Goal: Task Accomplishment & Management: Manage account settings

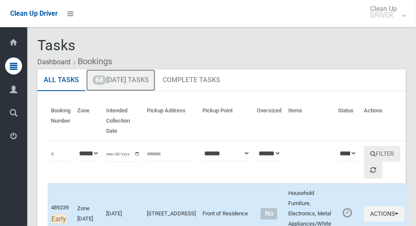
click at [119, 83] on link "68 Today's Tasks" at bounding box center [120, 80] width 69 height 22
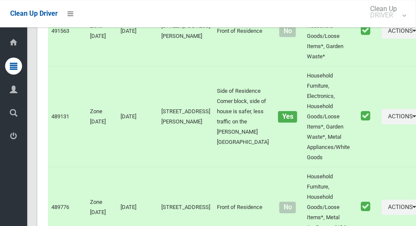
scroll to position [6629, 0]
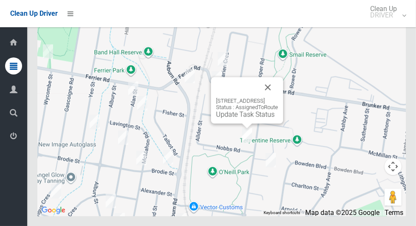
click at [278, 97] on button "Close" at bounding box center [268, 87] width 20 height 20
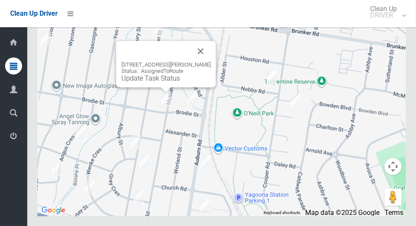
click at [211, 61] on button "Close" at bounding box center [201, 51] width 20 height 20
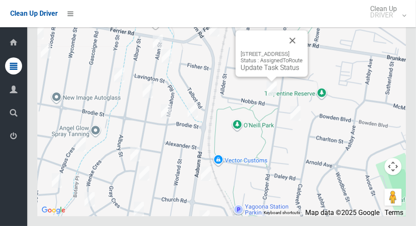
click at [267, 71] on link "Update Task Status" at bounding box center [270, 67] width 59 height 8
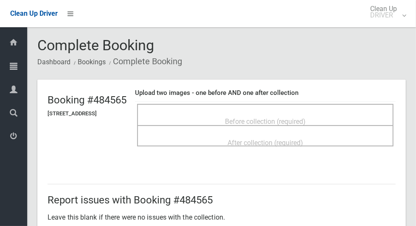
click at [249, 117] on span "Before collection (required)" at bounding box center [265, 121] width 81 height 8
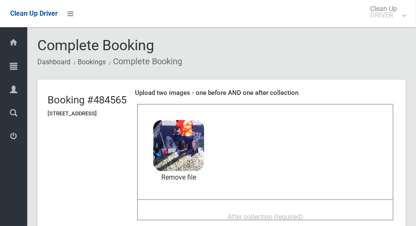
click at [322, 211] on div "After collection (required)" at bounding box center [266, 216] width 238 height 16
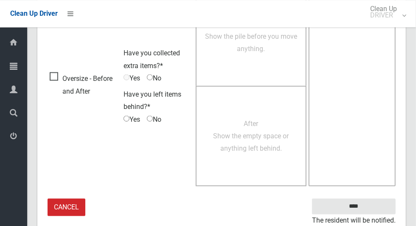
scroll to position [695, 0]
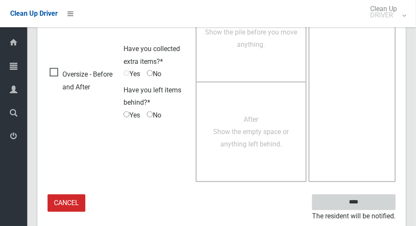
click at [369, 204] on input "****" at bounding box center [354, 202] width 84 height 16
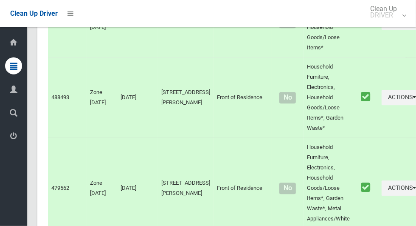
scroll to position [6629, 0]
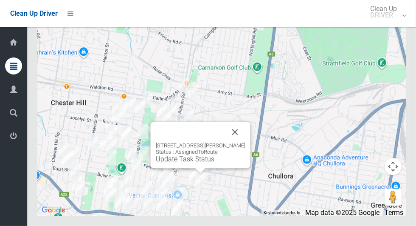
click at [206, 163] on link "Update Task Status" at bounding box center [185, 159] width 59 height 8
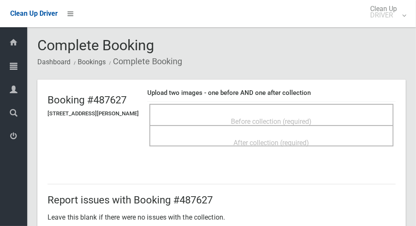
click at [312, 117] on span "Before collection (required)" at bounding box center [272, 121] width 81 height 8
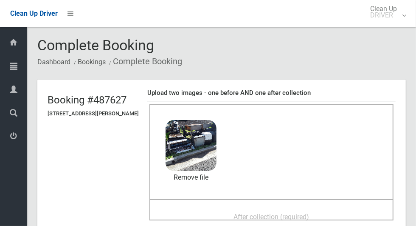
click at [306, 212] on span "After collection (required)" at bounding box center [272, 216] width 76 height 8
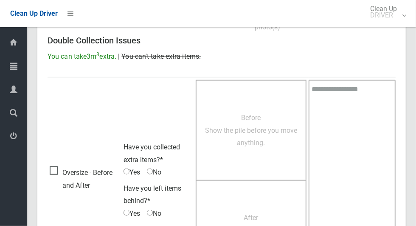
scroll to position [695, 0]
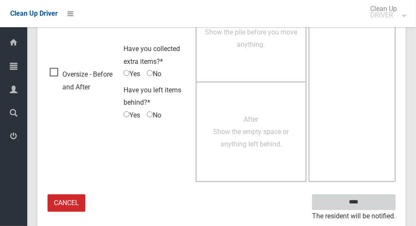
click at [362, 207] on input "****" at bounding box center [354, 202] width 84 height 16
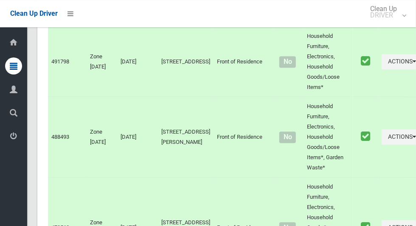
scroll to position [6629, 0]
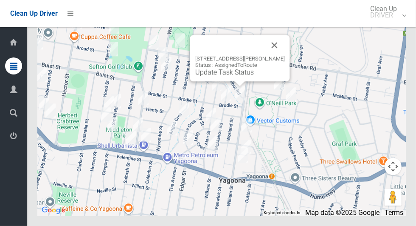
click at [281, 55] on button "Close" at bounding box center [275, 45] width 20 height 20
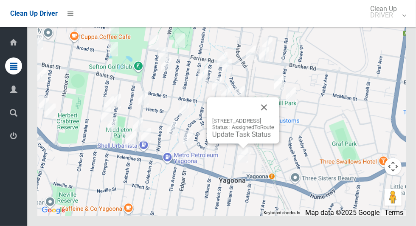
click at [275, 117] on button "Close" at bounding box center [264, 107] width 20 height 20
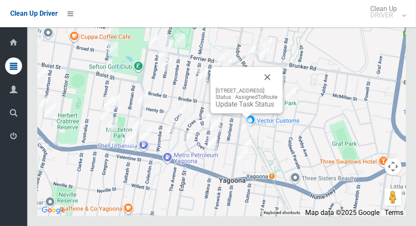
click at [243, 108] on link "Update Task Status" at bounding box center [245, 104] width 59 height 8
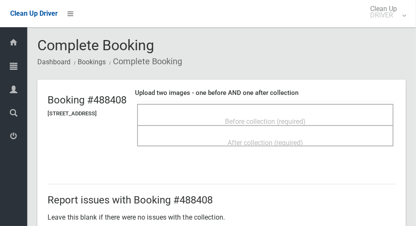
click at [305, 117] on span "Before collection (required)" at bounding box center [265, 121] width 81 height 8
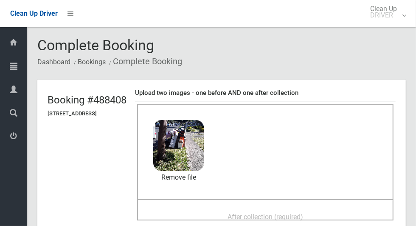
scroll to position [3, 0]
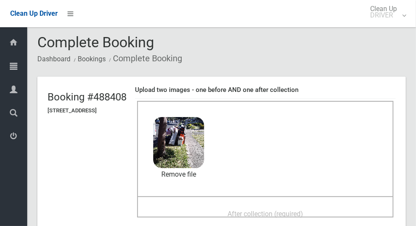
click at [303, 210] on span "After collection (required)" at bounding box center [266, 213] width 76 height 8
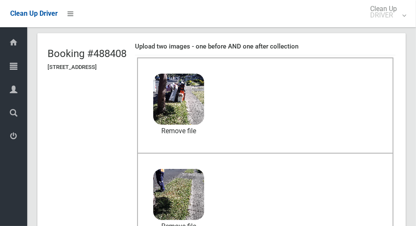
scroll to position [695, 0]
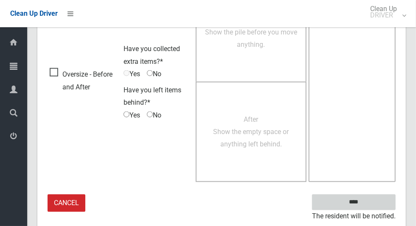
click at [369, 206] on input "****" at bounding box center [354, 202] width 84 height 16
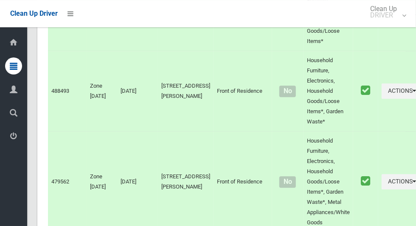
scroll to position [6629, 0]
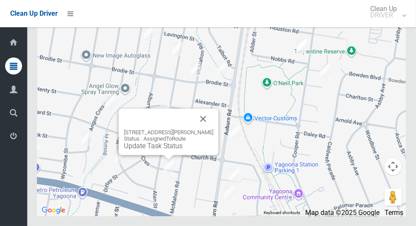
click at [207, 129] on button "Close" at bounding box center [203, 118] width 20 height 20
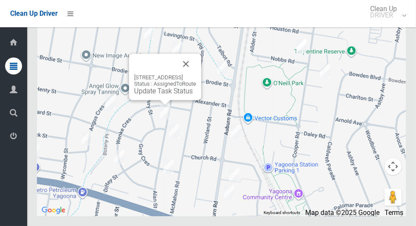
click at [196, 74] on button "Close" at bounding box center [186, 64] width 20 height 20
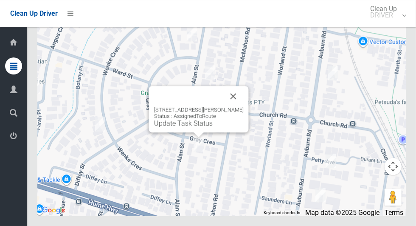
click at [239, 106] on button "Close" at bounding box center [234, 96] width 20 height 20
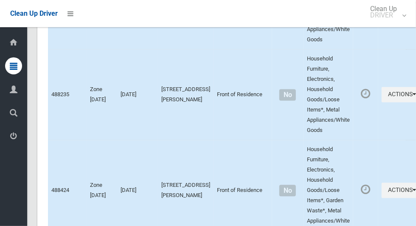
scroll to position [2557, 0]
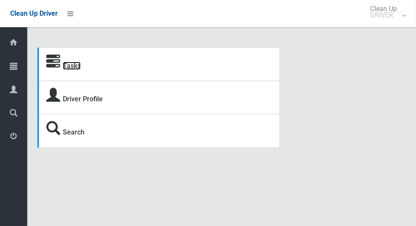
click at [76, 70] on link "Tasks" at bounding box center [72, 66] width 18 height 8
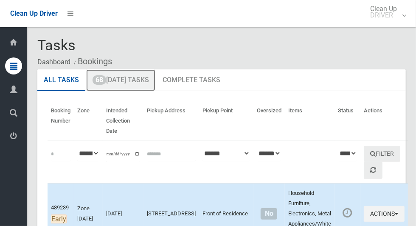
click at [130, 77] on link "68 Today's Tasks" at bounding box center [120, 80] width 69 height 22
click at [136, 84] on link "68 Today's Tasks" at bounding box center [120, 80] width 69 height 22
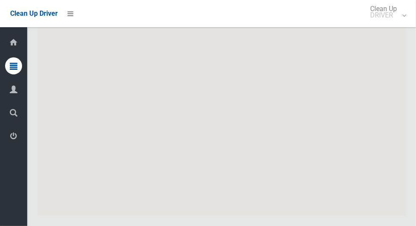
scroll to position [6629, 0]
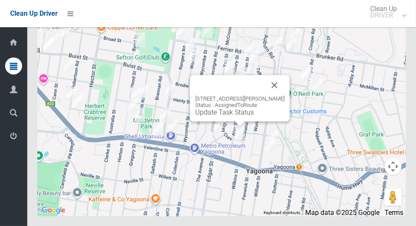
click at [239, 116] on link "Update Task Status" at bounding box center [224, 112] width 59 height 8
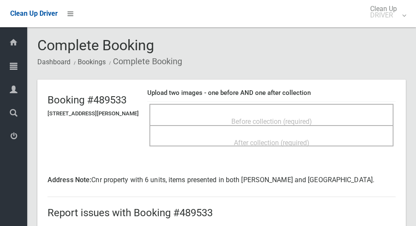
click at [306, 119] on span "Before collection (required)" at bounding box center [272, 121] width 81 height 8
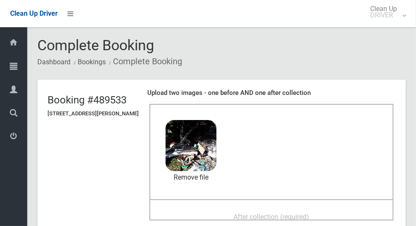
click at [257, 212] on span "After collection (required)" at bounding box center [272, 216] width 76 height 8
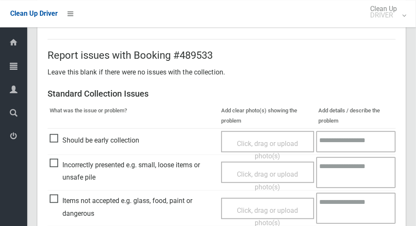
scroll to position [451, 0]
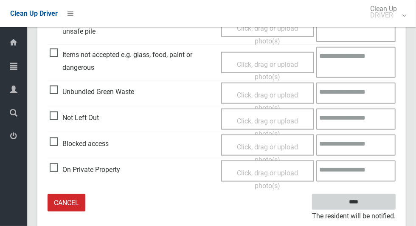
click at [369, 207] on input "****" at bounding box center [354, 202] width 84 height 16
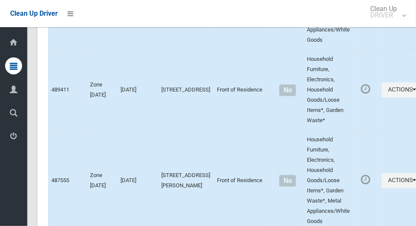
scroll to position [6629, 0]
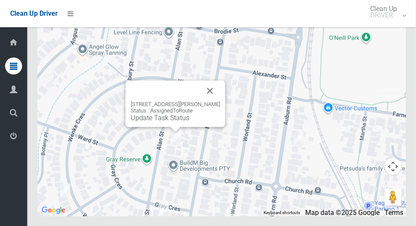
click at [209, 101] on button "Close" at bounding box center [210, 90] width 20 height 20
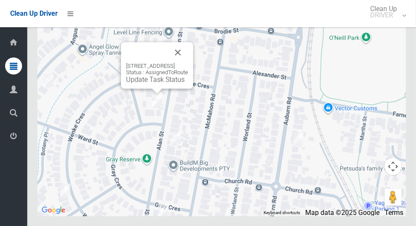
click at [188, 62] on button "Close" at bounding box center [178, 52] width 20 height 20
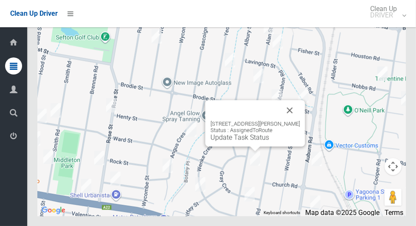
click at [259, 141] on link "Update Task Status" at bounding box center [240, 137] width 59 height 8
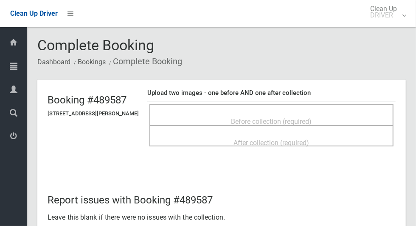
click at [294, 117] on span "Before collection (required)" at bounding box center [272, 121] width 81 height 8
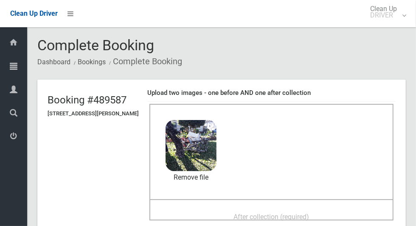
click at [304, 212] on span "After collection (required)" at bounding box center [272, 216] width 76 height 8
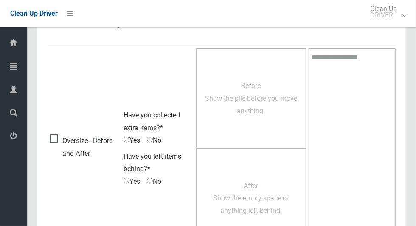
scroll to position [695, 0]
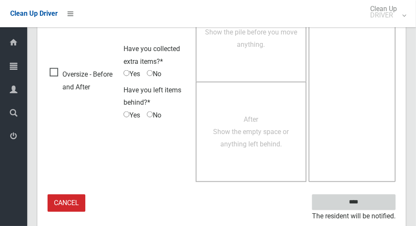
click at [359, 202] on input "****" at bounding box center [354, 202] width 84 height 16
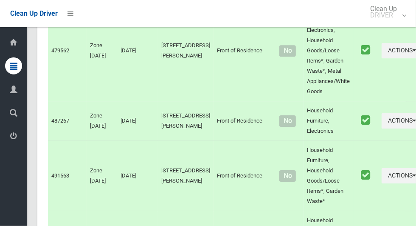
scroll to position [6629, 0]
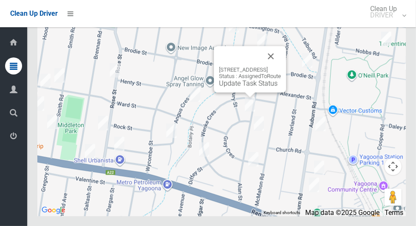
click at [255, 87] on link "Update Task Status" at bounding box center [248, 83] width 59 height 8
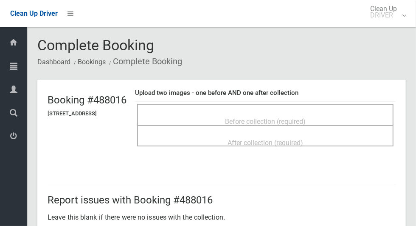
click at [306, 117] on span "Before collection (required)" at bounding box center [265, 121] width 81 height 8
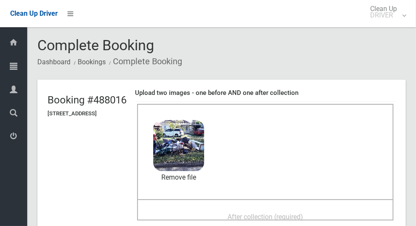
click at [292, 212] on span "After collection (required)" at bounding box center [266, 216] width 76 height 8
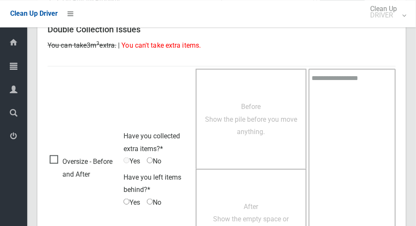
scroll to position [695, 0]
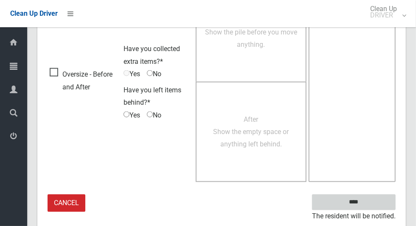
click at [369, 205] on input "****" at bounding box center [354, 202] width 84 height 16
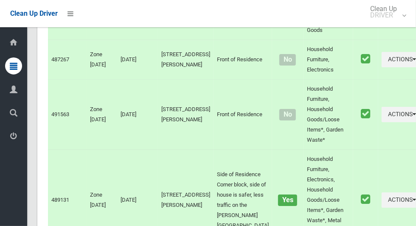
scroll to position [6629, 0]
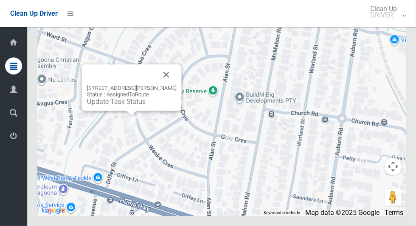
click at [172, 85] on button "Close" at bounding box center [166, 74] width 20 height 20
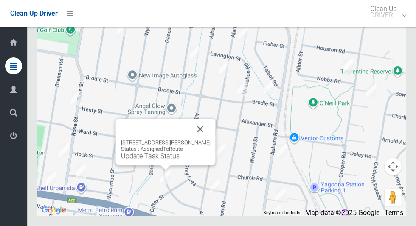
click at [163, 160] on link "Update Task Status" at bounding box center [150, 156] width 59 height 8
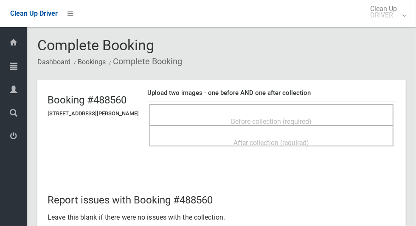
click at [299, 122] on span "Before collection (required)" at bounding box center [272, 121] width 81 height 8
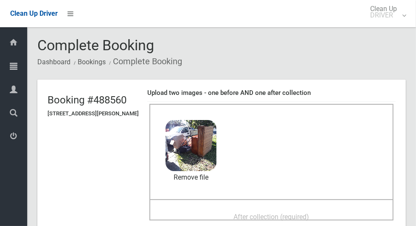
click at [297, 215] on span "After collection (required)" at bounding box center [272, 216] width 76 height 8
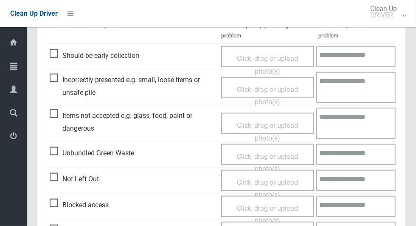
scroll to position [374, 0]
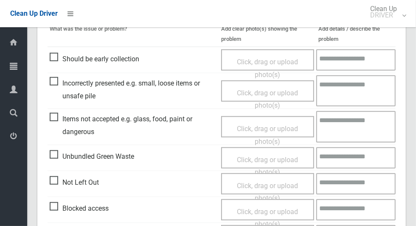
click at [53, 116] on span "Items not accepted e.g. glass, food, paint or dangerous" at bounding box center [133, 125] width 167 height 25
click at [258, 128] on span "Click, drag or upload photo(s)" at bounding box center [267, 135] width 61 height 21
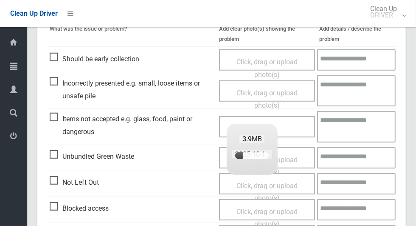
scroll to position [334, 0]
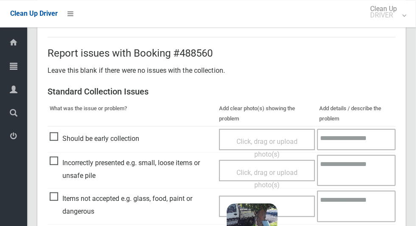
click at [360, 204] on textarea at bounding box center [356, 205] width 79 height 31
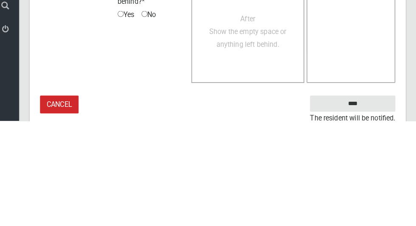
scroll to position [719, 0]
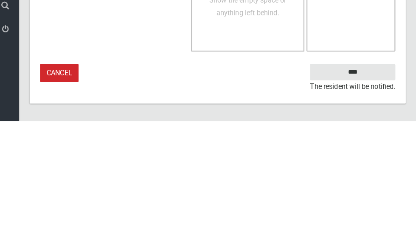
type textarea "*****"
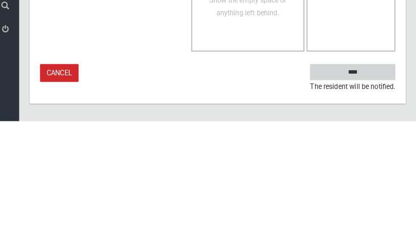
click at [376, 176] on input "****" at bounding box center [354, 178] width 84 height 16
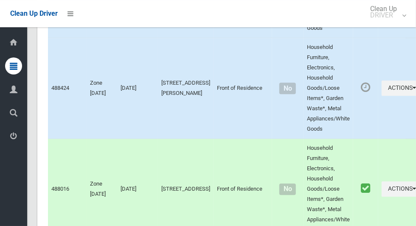
scroll to position [6629, 0]
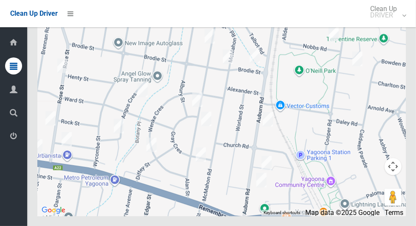
click at [348, 34] on div at bounding box center [221, 109] width 369 height 212
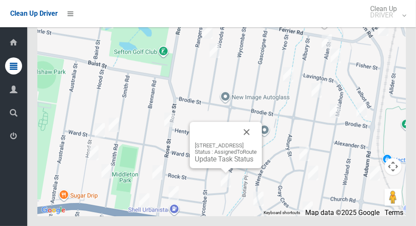
click at [222, 163] on link "Update Task Status" at bounding box center [224, 159] width 59 height 8
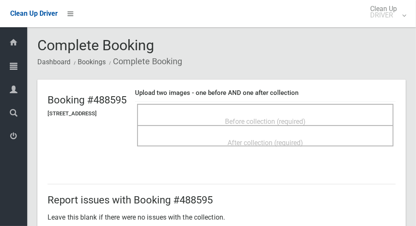
click at [306, 117] on span "Before collection (required)" at bounding box center [265, 121] width 81 height 8
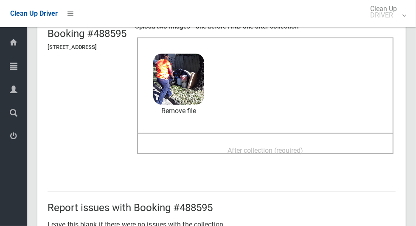
scroll to position [65, 0]
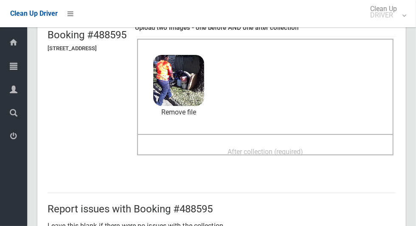
click at [318, 143] on div "After collection (required)" at bounding box center [266, 151] width 238 height 16
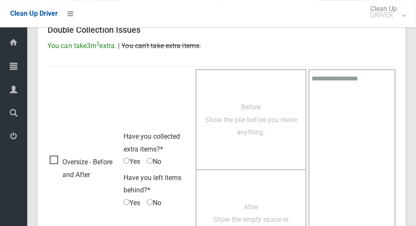
scroll to position [695, 0]
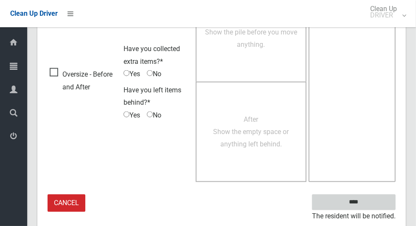
click at [369, 204] on input "****" at bounding box center [354, 202] width 84 height 16
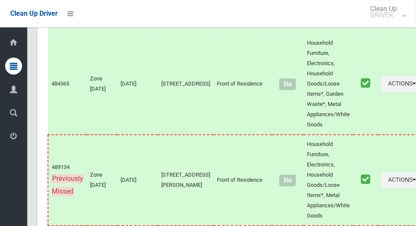
scroll to position [6629, 0]
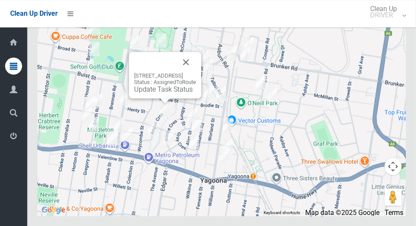
click at [161, 93] on link "Update Task Status" at bounding box center [163, 89] width 59 height 8
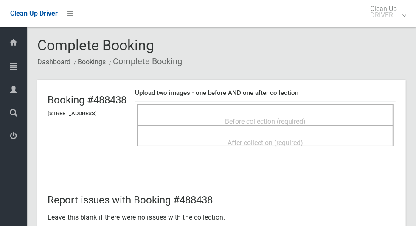
click at [306, 117] on span "Before collection (required)" at bounding box center [265, 121] width 81 height 8
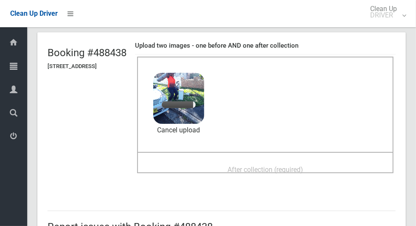
scroll to position [46, 0]
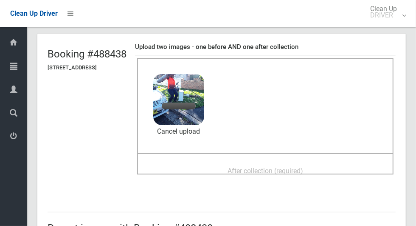
click at [303, 167] on span "After collection (required)" at bounding box center [266, 171] width 76 height 8
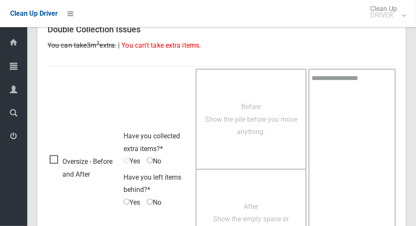
scroll to position [695, 0]
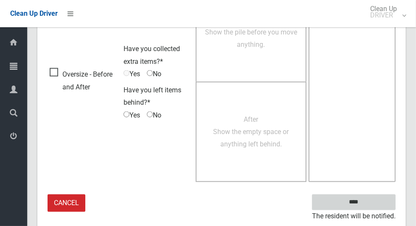
click at [365, 207] on input "****" at bounding box center [354, 202] width 84 height 16
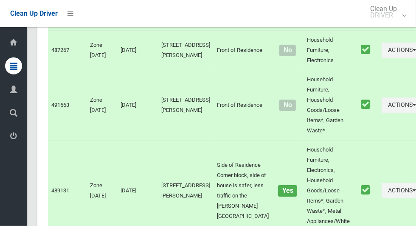
scroll to position [6629, 0]
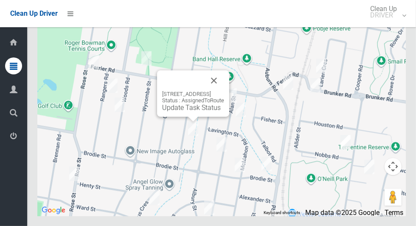
click at [224, 91] on button "Close" at bounding box center [214, 80] width 20 height 20
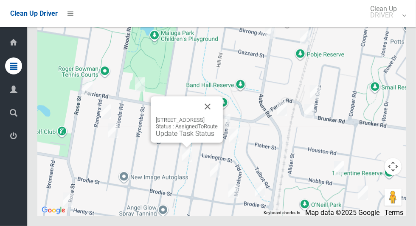
click at [192, 137] on link "Update Task Status" at bounding box center [185, 133] width 59 height 8
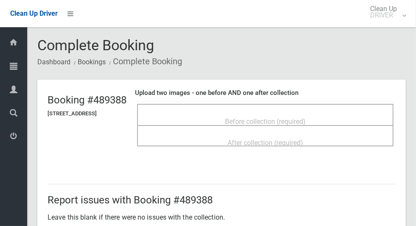
click at [300, 118] on span "Before collection (required)" at bounding box center [265, 121] width 81 height 8
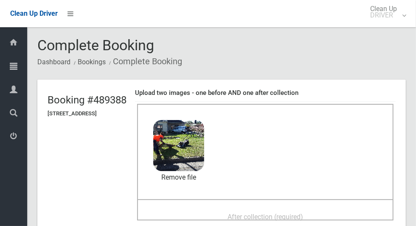
click at [297, 208] on div "After collection (required)" at bounding box center [266, 216] width 238 height 16
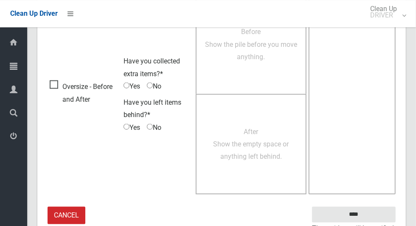
scroll to position [695, 0]
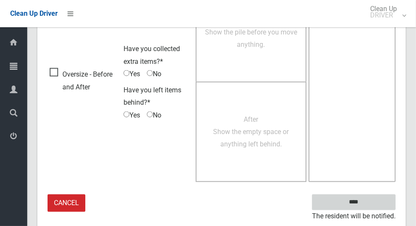
click at [369, 204] on input "****" at bounding box center [354, 202] width 84 height 16
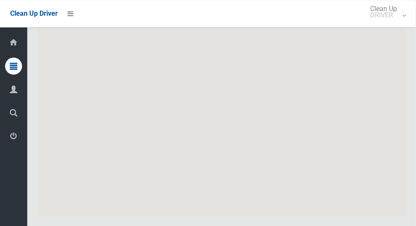
scroll to position [6629, 0]
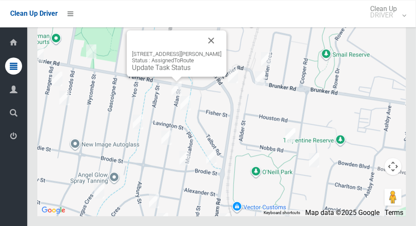
click at [179, 71] on link "Update Task Status" at bounding box center [161, 67] width 59 height 8
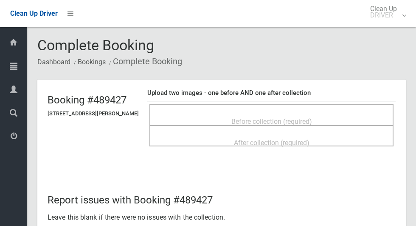
click at [295, 117] on span "Before collection (required)" at bounding box center [272, 121] width 81 height 8
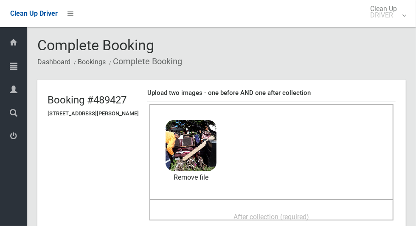
click at [276, 212] on span "After collection (required)" at bounding box center [272, 216] width 76 height 8
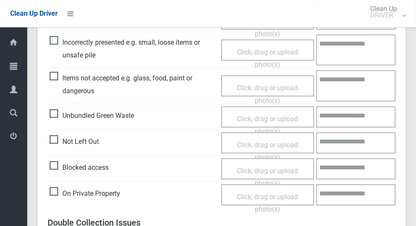
scroll to position [695, 0]
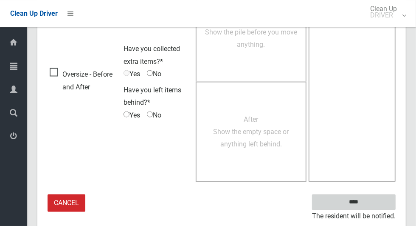
click at [351, 202] on input "****" at bounding box center [354, 202] width 84 height 16
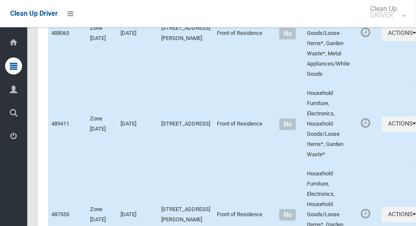
scroll to position [6629, 0]
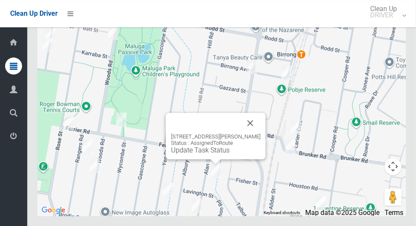
click at [213, 159] on div "19 Alan Street, YAGOONA NSW 2199 Status : AssignedToRoute Update Task Status" at bounding box center [216, 136] width 100 height 46
click at [220, 154] on link "Update Task Status" at bounding box center [200, 150] width 59 height 8
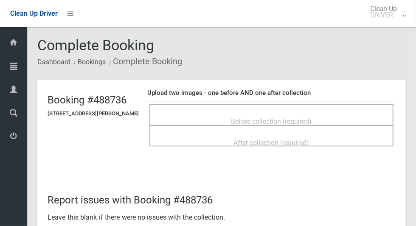
click at [257, 113] on div "Before collection (required)" at bounding box center [272, 121] width 226 height 16
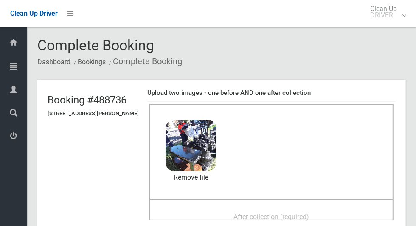
click at [283, 208] on div "After collection (required)" at bounding box center [272, 216] width 226 height 16
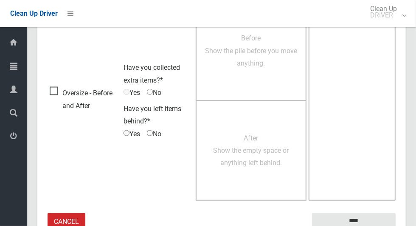
scroll to position [695, 0]
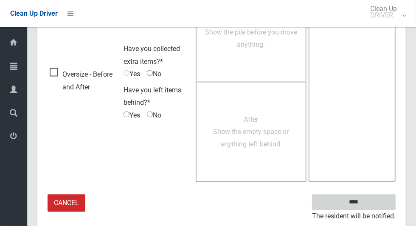
click at [370, 201] on input "****" at bounding box center [354, 202] width 84 height 16
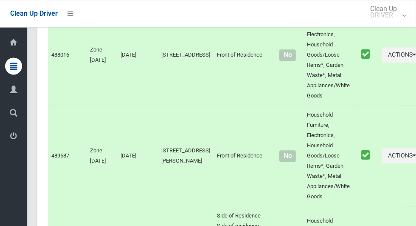
scroll to position [2793, 0]
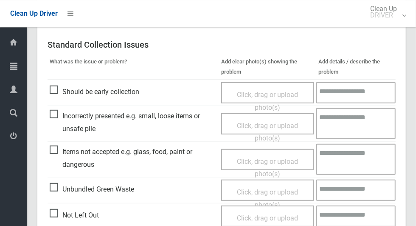
scroll to position [192, 0]
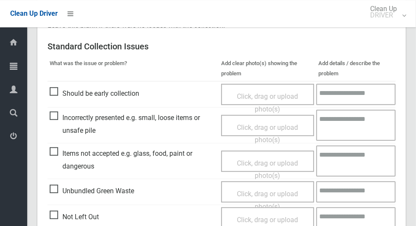
click at [56, 121] on span "Incorrectly presented e.g. small, loose items or unsafe pile" at bounding box center [133, 123] width 167 height 25
click at [257, 127] on span "Click, drag or upload photo(s)" at bounding box center [267, 133] width 61 height 21
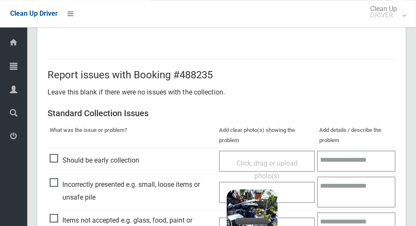
scroll to position [0, 0]
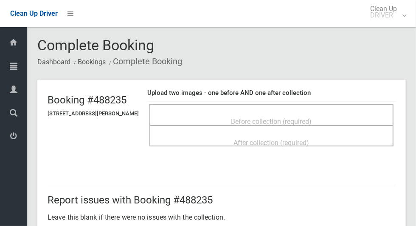
click at [323, 116] on div "Before collection (required)" at bounding box center [272, 121] width 226 height 16
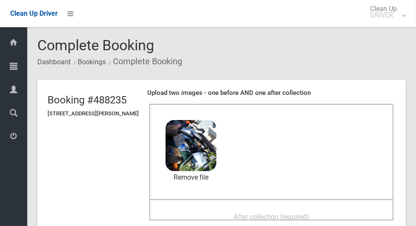
click at [298, 212] on span "After collection (required)" at bounding box center [272, 216] width 76 height 8
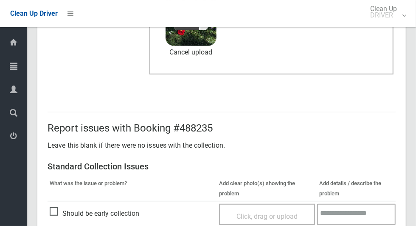
scroll to position [288, 0]
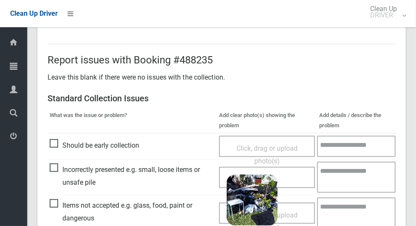
click at [348, 178] on textarea at bounding box center [356, 176] width 79 height 31
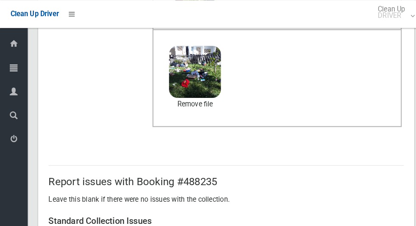
scroll to position [150, 0]
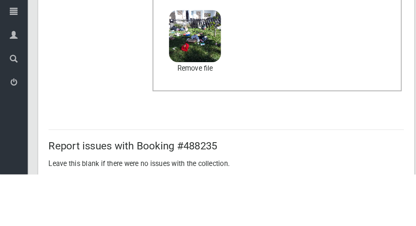
type textarea "**********"
click at [207, 126] on link "Remove file" at bounding box center [191, 122] width 51 height 13
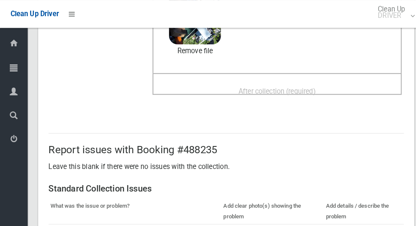
scroll to position [127, 0]
click at [275, 85] on span "After collection (required)" at bounding box center [272, 89] width 76 height 8
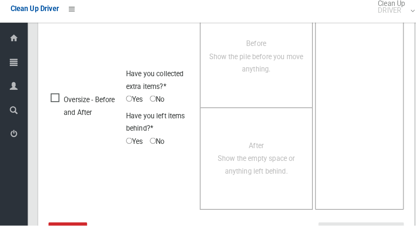
scroll to position [695, 0]
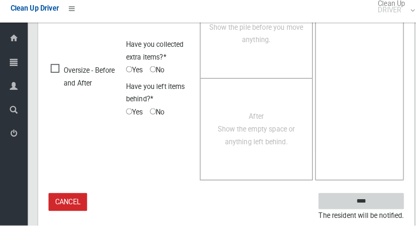
click at [361, 208] on input "****" at bounding box center [354, 202] width 84 height 16
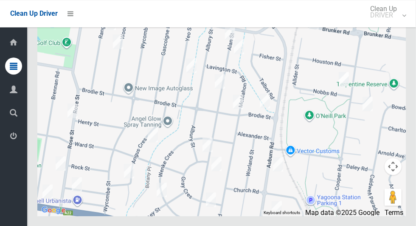
scroll to position [6605, 0]
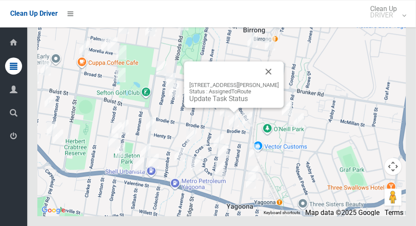
click at [276, 82] on button "Close" at bounding box center [269, 71] width 20 height 20
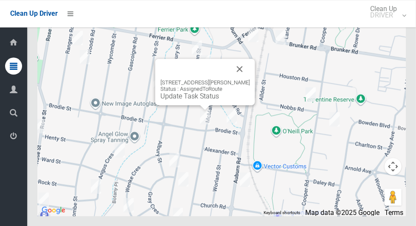
click at [249, 79] on button "Close" at bounding box center [240, 69] width 20 height 20
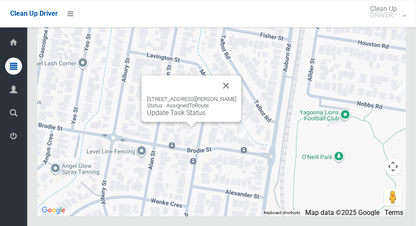
click at [184, 116] on link "Update Task Status" at bounding box center [176, 112] width 59 height 8
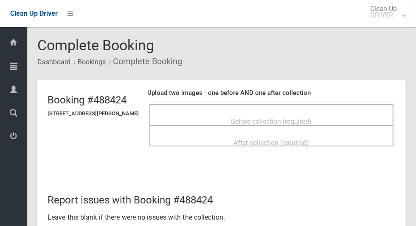
click at [312, 117] on span "Before collection (required)" at bounding box center [272, 121] width 81 height 8
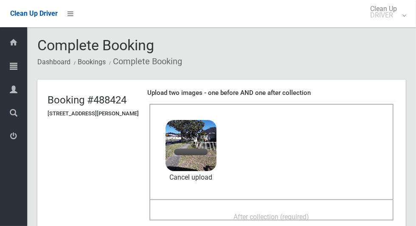
click at [207, 212] on div "After collection (required)" at bounding box center [272, 216] width 226 height 16
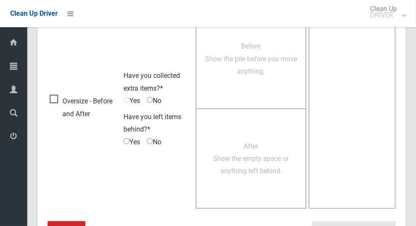
scroll to position [695, 0]
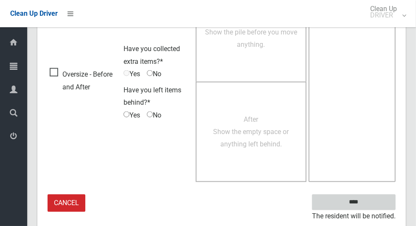
click at [369, 204] on input "****" at bounding box center [354, 202] width 84 height 16
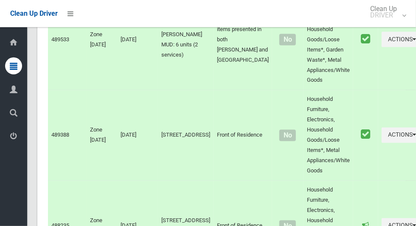
scroll to position [2426, 0]
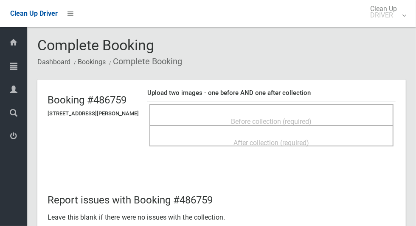
click at [310, 117] on span "Before collection (required)" at bounding box center [272, 121] width 81 height 8
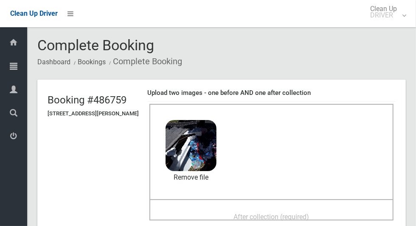
click at [284, 217] on span "After collection (required)" at bounding box center [272, 216] width 76 height 8
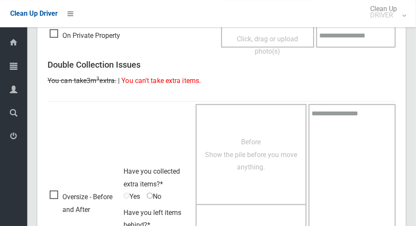
scroll to position [695, 0]
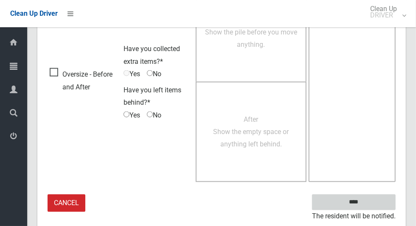
click at [369, 207] on input "****" at bounding box center [354, 202] width 84 height 16
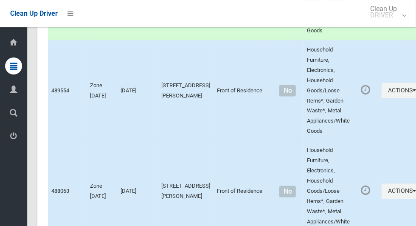
scroll to position [6629, 0]
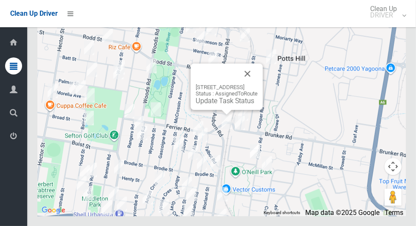
click at [224, 105] on link "Update Task Status" at bounding box center [225, 100] width 59 height 8
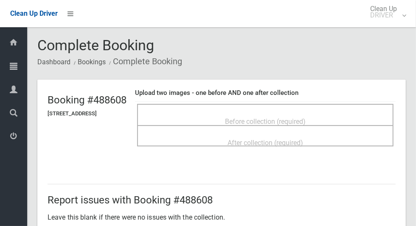
click at [307, 113] on div "Before collection (required)" at bounding box center [266, 121] width 238 height 16
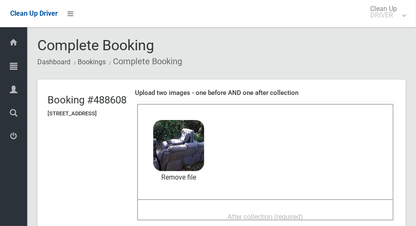
click at [289, 212] on span "After collection (required)" at bounding box center [266, 216] width 76 height 8
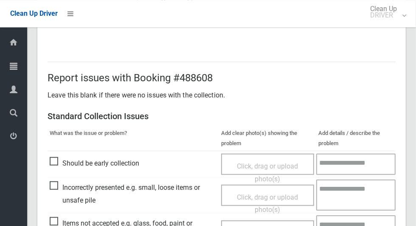
scroll to position [695, 0]
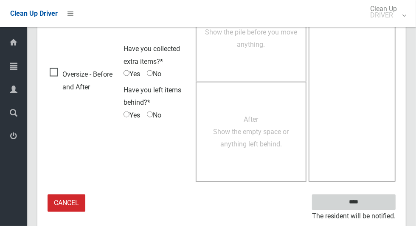
click at [376, 199] on input "****" at bounding box center [354, 202] width 84 height 16
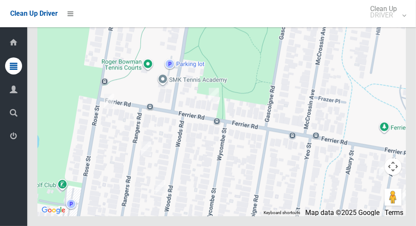
scroll to position [6625, 0]
click at [327, 143] on div at bounding box center [221, 109] width 369 height 212
click at [287, 159] on div at bounding box center [221, 109] width 369 height 212
click at [267, 181] on div at bounding box center [221, 109] width 369 height 212
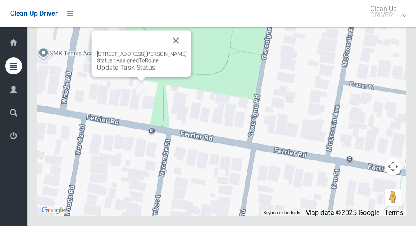
click at [148, 71] on div "60 Ferrier Road, BIRRONG NSW 2143 Status : AssignedToRoute Update Task Status" at bounding box center [142, 61] width 90 height 21
click at [147, 71] on link "Update Task Status" at bounding box center [126, 67] width 59 height 8
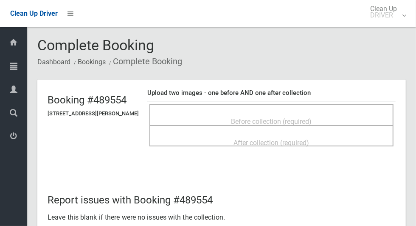
click at [262, 119] on span "Before collection (required)" at bounding box center [272, 121] width 81 height 8
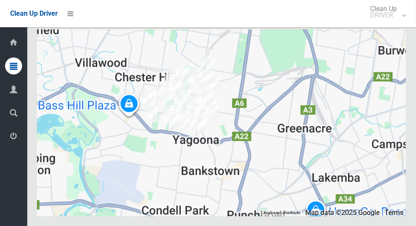
scroll to position [6526, 0]
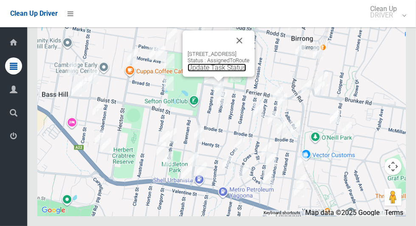
click at [218, 71] on link "Update Task Status" at bounding box center [217, 67] width 59 height 8
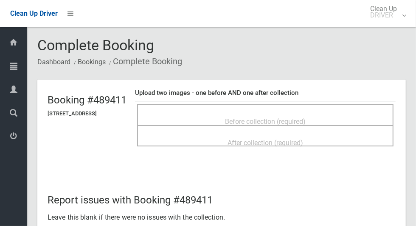
click at [297, 117] on span "Before collection (required)" at bounding box center [265, 121] width 81 height 8
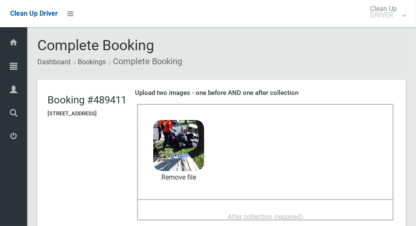
scroll to position [35, 0]
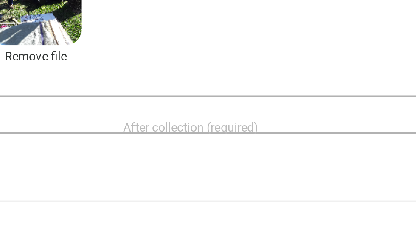
click at [280, 177] on span "After collection (required)" at bounding box center [266, 181] width 76 height 8
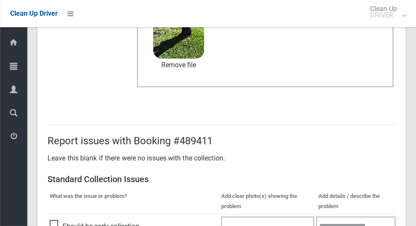
scroll to position [695, 0]
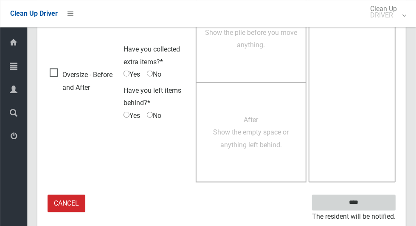
click at [368, 207] on input "****" at bounding box center [354, 202] width 84 height 16
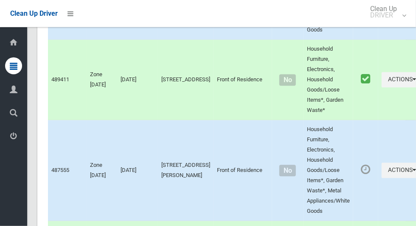
scroll to position [6629, 0]
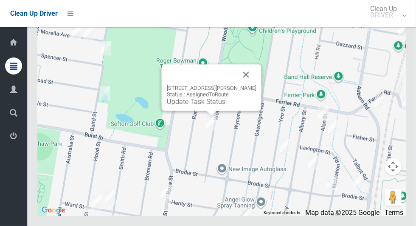
click at [213, 105] on link "Update Task Status" at bounding box center [196, 101] width 59 height 8
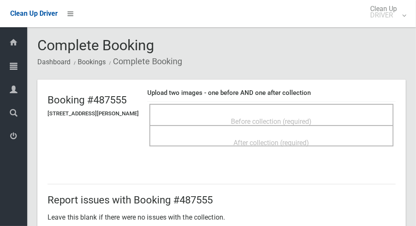
click at [324, 158] on div "Upload two images - one before AND one after collection Before collection (requ…" at bounding box center [271, 121] width 249 height 75
click at [291, 122] on span "Before collection (required)" at bounding box center [272, 121] width 81 height 8
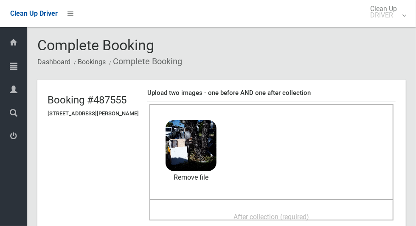
click at [305, 212] on span "After collection (required)" at bounding box center [272, 216] width 76 height 8
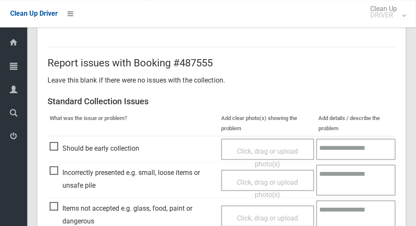
scroll to position [286, 0]
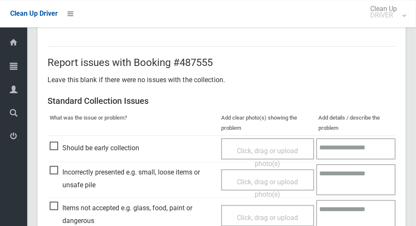
click at [62, 201] on span "Items not accepted e.g. glass, food, paint or dangerous" at bounding box center [133, 213] width 167 height 25
click at [276, 219] on span "Click, drag or upload photo(s)" at bounding box center [267, 223] width 61 height 21
click at [357, 215] on textarea at bounding box center [356, 214] width 79 height 31
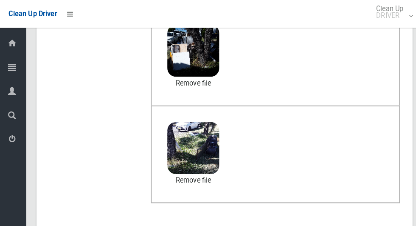
scroll to position [78, 0]
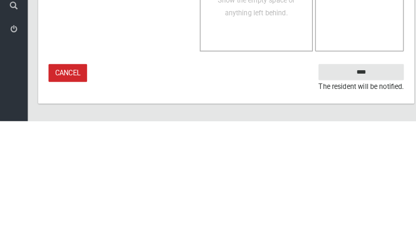
type textarea "**********"
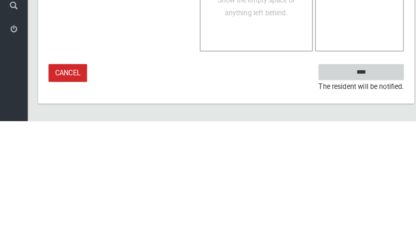
click at [374, 177] on input "****" at bounding box center [354, 178] width 84 height 16
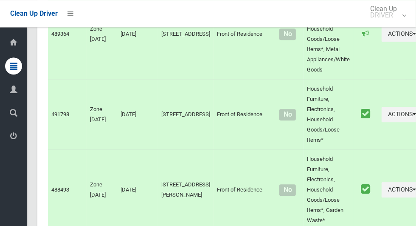
scroll to position [4475, 0]
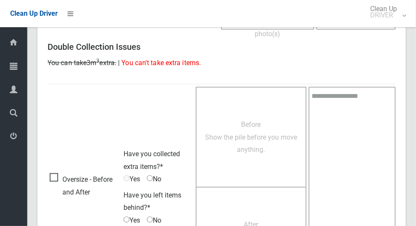
scroll to position [442, 0]
click at [274, 149] on span "Before Show the pile before you move anything." at bounding box center [251, 137] width 92 height 33
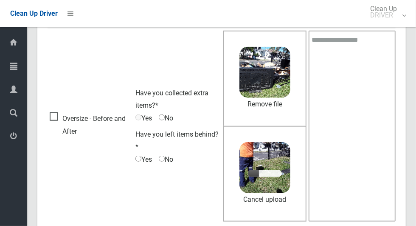
scroll to position [498, 0]
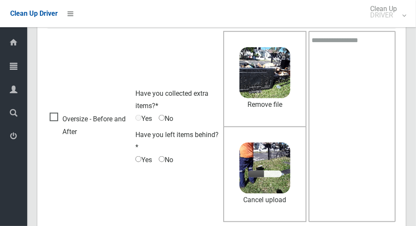
click at [142, 120] on span "Yes" at bounding box center [144, 118] width 17 height 13
click at [147, 118] on span "Yes" at bounding box center [144, 118] width 17 height 13
click at [142, 119] on span "Yes" at bounding box center [144, 118] width 17 height 13
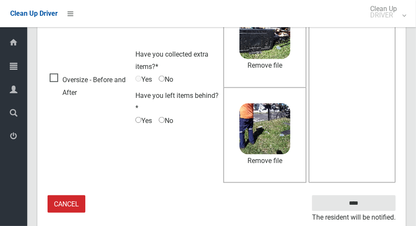
scroll to position [537, 0]
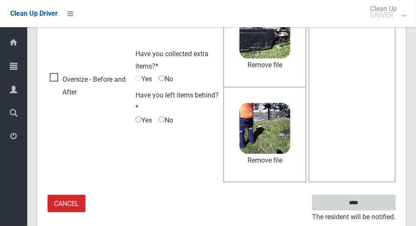
click at [369, 207] on input "****" at bounding box center [354, 203] width 84 height 16
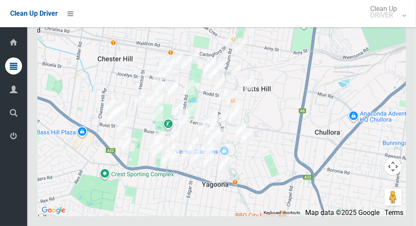
scroll to position [6598, 0]
click at [388, 13] on small "DRIVER" at bounding box center [384, 15] width 27 height 6
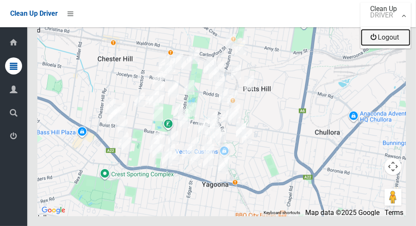
click at [383, 39] on link "Logout" at bounding box center [386, 37] width 50 height 17
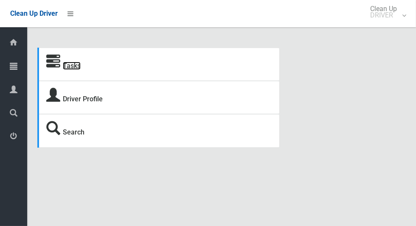
click at [79, 68] on link "Tasks" at bounding box center [72, 66] width 18 height 8
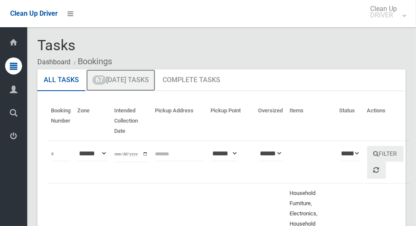
click at [144, 84] on link "67 [DATE] Tasks" at bounding box center [120, 80] width 69 height 22
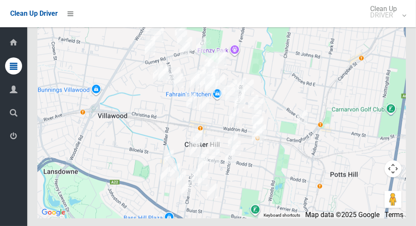
scroll to position [5748, 0]
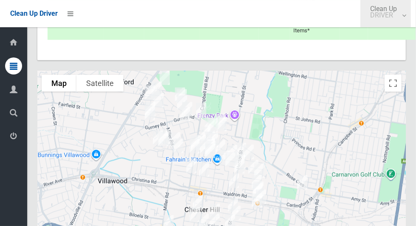
click at [387, 18] on small "DRIVER" at bounding box center [384, 15] width 27 height 6
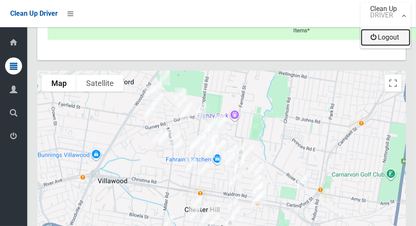
click at [392, 41] on link "Logout" at bounding box center [386, 37] width 50 height 17
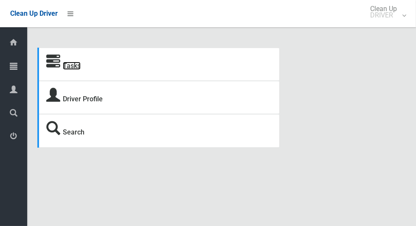
click at [75, 66] on link "Tasks" at bounding box center [72, 66] width 18 height 8
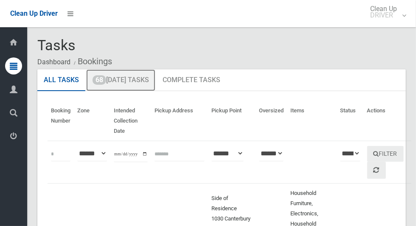
click at [127, 84] on link "68 Today's Tasks" at bounding box center [120, 80] width 69 height 22
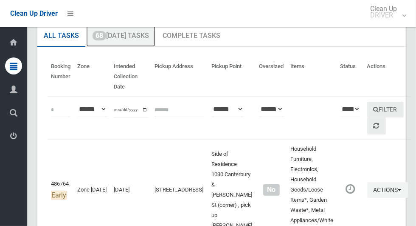
scroll to position [43, 0]
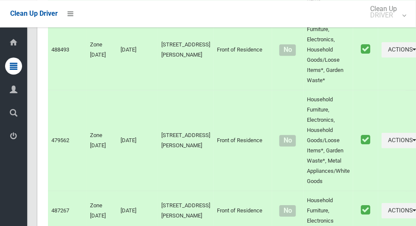
scroll to position [4535, 0]
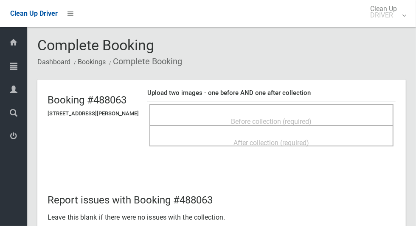
click at [298, 117] on span "Before collection (required)" at bounding box center [272, 121] width 81 height 8
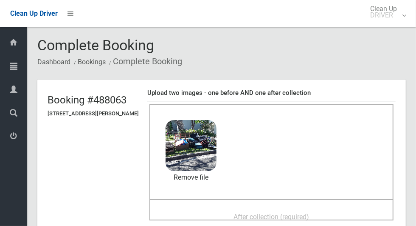
click at [310, 213] on span "After collection (required)" at bounding box center [272, 216] width 76 height 8
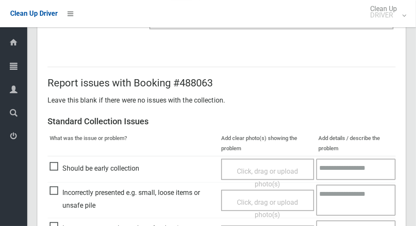
scroll to position [695, 0]
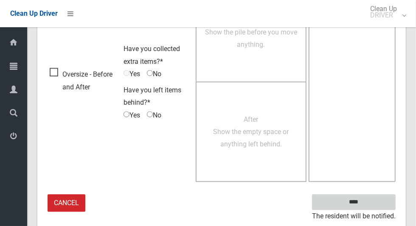
click at [371, 201] on input "****" at bounding box center [354, 202] width 84 height 16
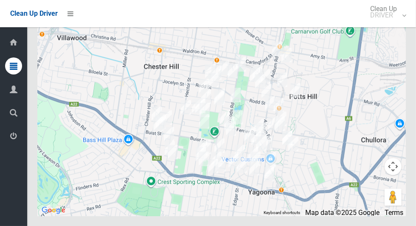
scroll to position [6621, 0]
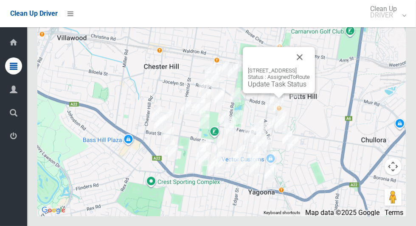
click at [310, 67] on button "Close" at bounding box center [300, 57] width 20 height 20
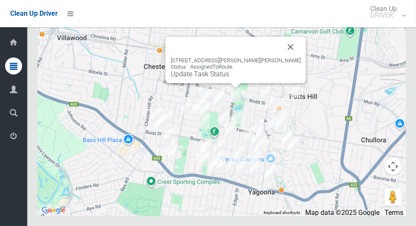
click at [229, 78] on link "Update Task Status" at bounding box center [200, 74] width 59 height 8
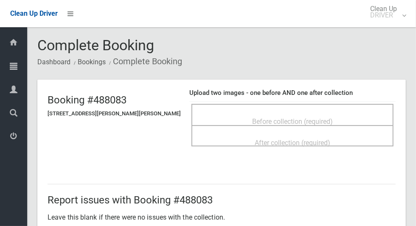
click at [304, 89] on h4 "Upload two images - one before AND one after collection" at bounding box center [293, 92] width 207 height 7
click at [292, 117] on span "Before collection (required)" at bounding box center [292, 121] width 81 height 8
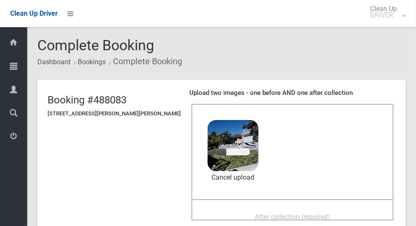
click at [275, 215] on span "After collection (required)" at bounding box center [293, 216] width 76 height 8
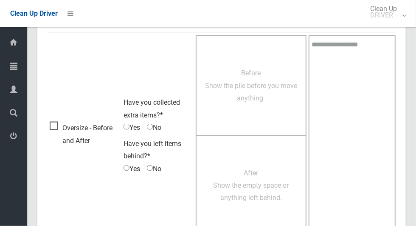
scroll to position [695, 0]
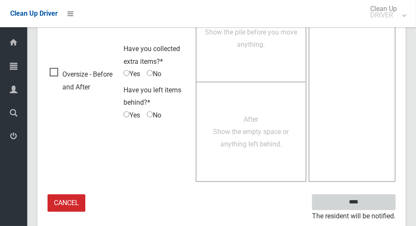
click at [369, 205] on input "****" at bounding box center [354, 202] width 84 height 16
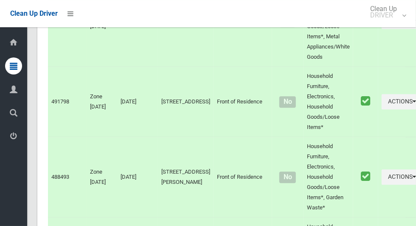
scroll to position [6629, 0]
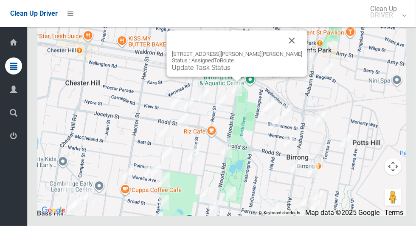
click at [243, 76] on div "12A Woods Road, SEFTON NSW 2162 Status : AssignedToRoute Update Task Status" at bounding box center [237, 53] width 141 height 46
click at [231, 71] on link "Update Task Status" at bounding box center [201, 67] width 59 height 8
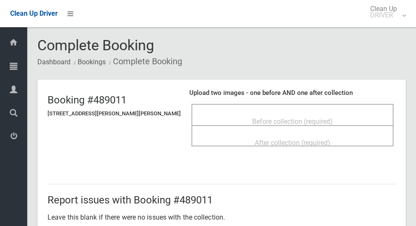
click at [307, 113] on div "Before collection (required)" at bounding box center [293, 121] width 184 height 16
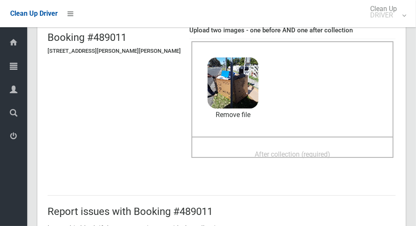
scroll to position [61, 0]
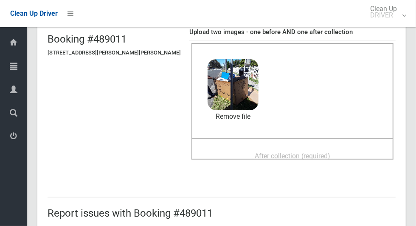
click at [307, 152] on span "After collection (required)" at bounding box center [293, 156] width 76 height 8
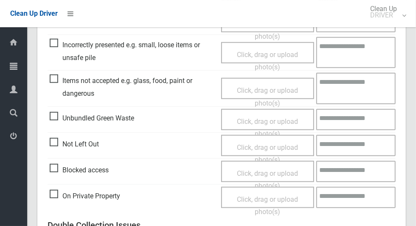
scroll to position [413, 0]
click at [58, 173] on span "Blocked access" at bounding box center [79, 169] width 59 height 13
click at [262, 172] on span "Click, drag or upload photo(s)" at bounding box center [267, 179] width 61 height 21
click at [53, 167] on span "Blocked access" at bounding box center [79, 169] width 59 height 13
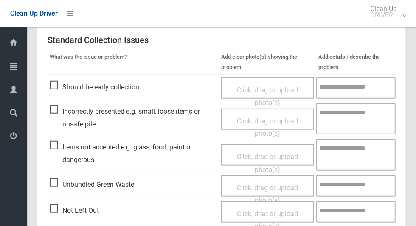
scroll to position [348, 0]
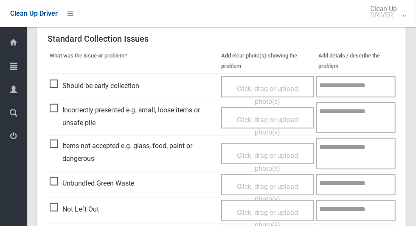
click at [58, 149] on span "Items not accepted e.g. glass, food, paint or dangerous" at bounding box center [133, 151] width 167 height 25
click at [248, 158] on span "Click, drag or upload photo(s)" at bounding box center [267, 161] width 61 height 21
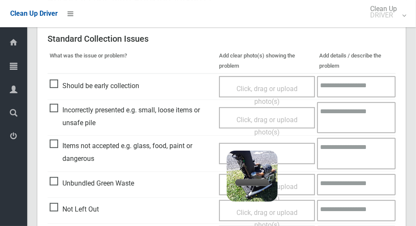
click at [353, 155] on textarea at bounding box center [356, 153] width 79 height 31
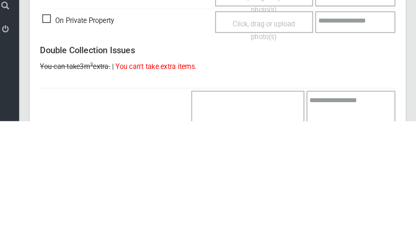
scroll to position [719, 0]
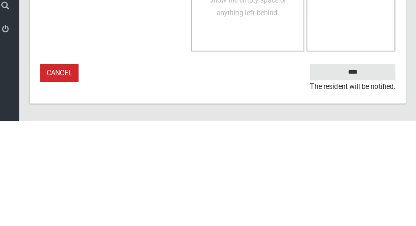
type textarea "*********"
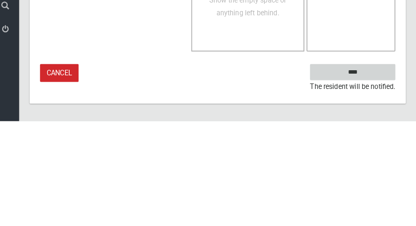
click at [369, 186] on input "****" at bounding box center [354, 178] width 84 height 16
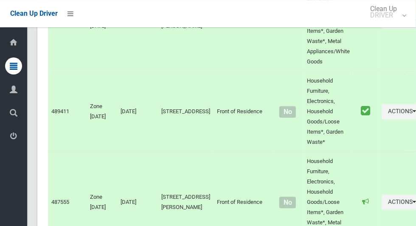
scroll to position [6629, 0]
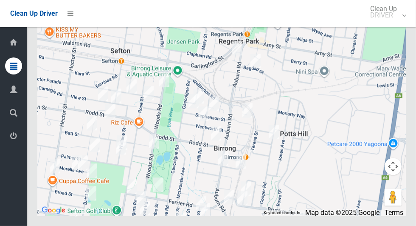
click at [305, 147] on div at bounding box center [221, 109] width 369 height 212
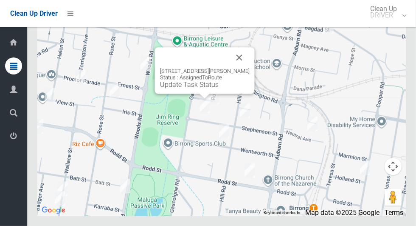
click at [250, 68] on button "Close" at bounding box center [239, 57] width 20 height 20
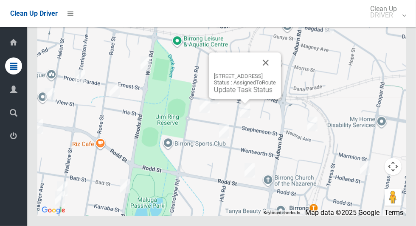
click at [276, 73] on button "Close" at bounding box center [266, 62] width 20 height 20
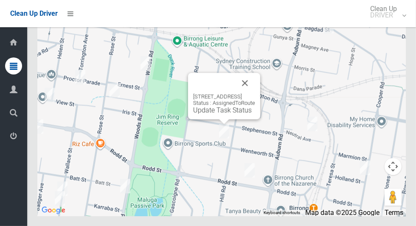
click at [255, 93] on button "Close" at bounding box center [245, 83] width 20 height 20
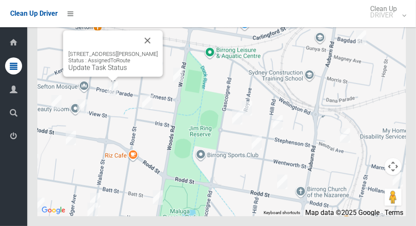
click at [111, 76] on div "9 Proctor Parade, SEFTON NSW 2162 Status : AssignedToRoute Update Task Status" at bounding box center [113, 53] width 100 height 46
click at [116, 71] on link "Update Task Status" at bounding box center [97, 67] width 59 height 8
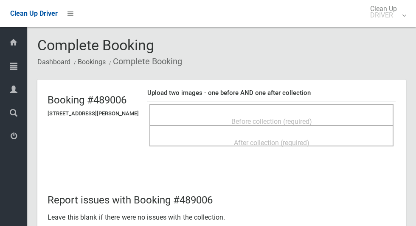
click at [259, 122] on span "Before collection (required)" at bounding box center [272, 121] width 81 height 8
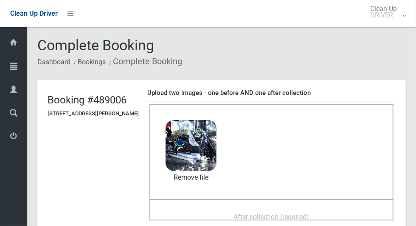
click at [308, 212] on span "After collection (required)" at bounding box center [272, 216] width 76 height 8
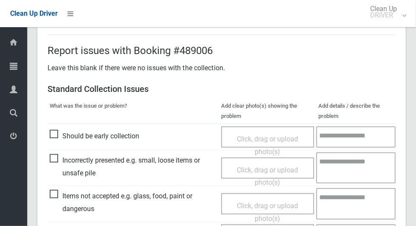
scroll to position [299, 0]
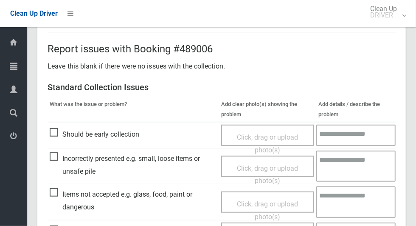
click at [58, 199] on span "Items not accepted e.g. glass, food, paint or dangerous" at bounding box center [133, 200] width 167 height 25
click at [250, 200] on span "Click, drag or upload photo(s)" at bounding box center [267, 210] width 61 height 21
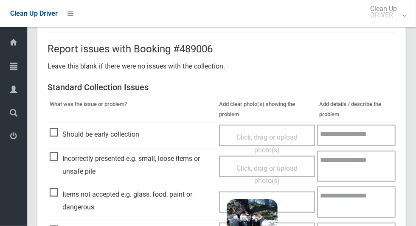
click at [358, 205] on textarea at bounding box center [356, 201] width 79 height 31
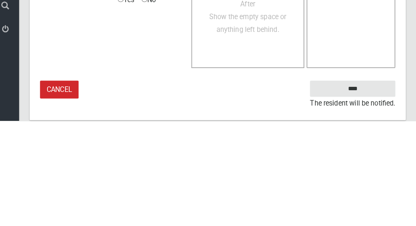
scroll to position [719, 0]
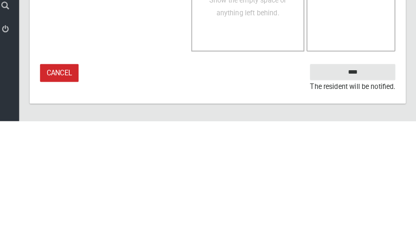
type textarea "**********"
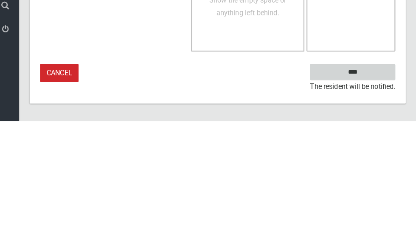
click at [374, 177] on input "****" at bounding box center [354, 178] width 84 height 16
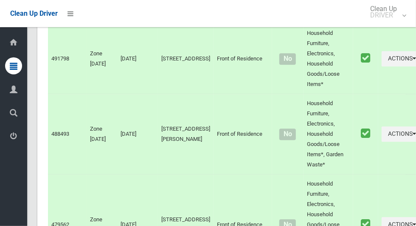
scroll to position [6629, 0]
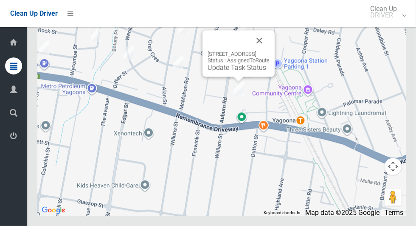
click at [239, 71] on link "Update Task Status" at bounding box center [237, 67] width 59 height 8
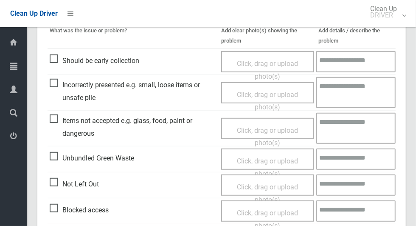
scroll to position [225, 0]
click at [54, 58] on span "Should be early collection" at bounding box center [95, 60] width 90 height 13
click at [270, 63] on span "Click, drag or upload photo(s)" at bounding box center [267, 69] width 61 height 21
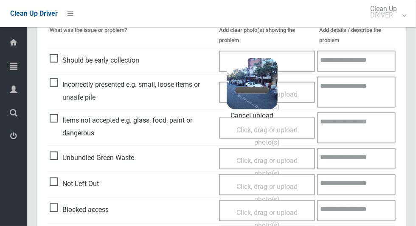
click at [356, 61] on textarea at bounding box center [356, 61] width 79 height 21
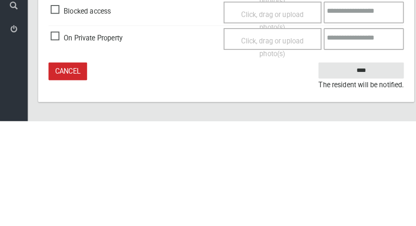
type textarea "*******"
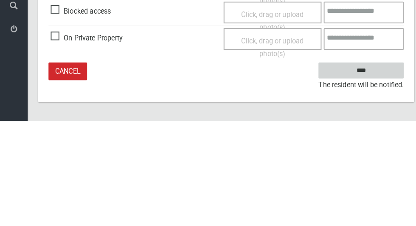
click at [361, 184] on input "****" at bounding box center [354, 176] width 84 height 16
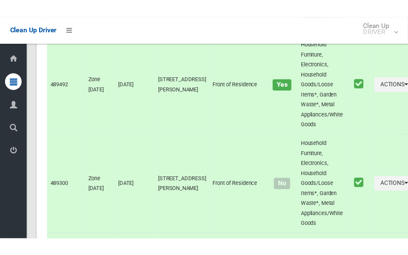
scroll to position [6629, 0]
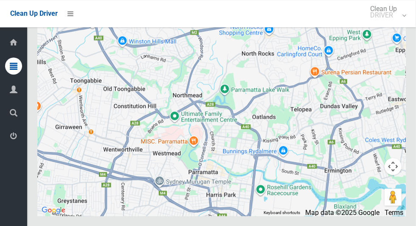
click at [393, 24] on button "Toggle fullscreen view" at bounding box center [393, 15] width 17 height 17
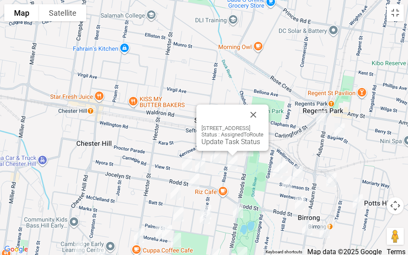
click at [232, 145] on link "Update Task Status" at bounding box center [230, 142] width 59 height 8
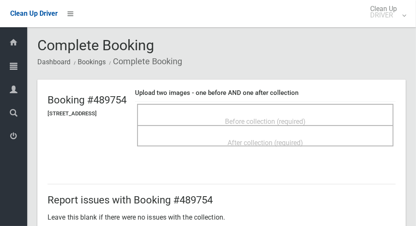
click at [304, 117] on span "Before collection (required)" at bounding box center [265, 121] width 81 height 8
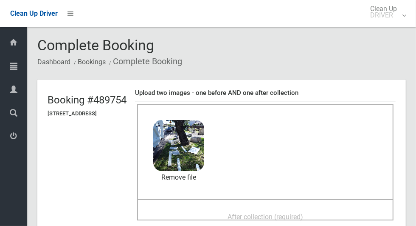
click at [301, 212] on span "After collection (required)" at bounding box center [266, 216] width 76 height 8
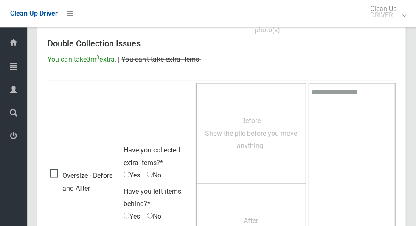
scroll to position [695, 0]
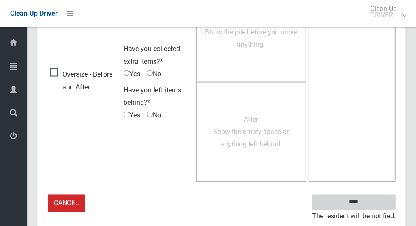
click at [359, 201] on input "****" at bounding box center [354, 202] width 84 height 16
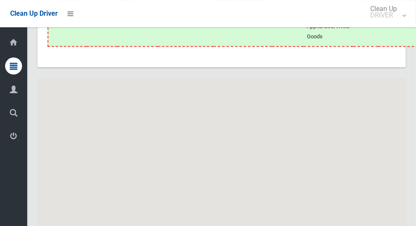
scroll to position [6629, 0]
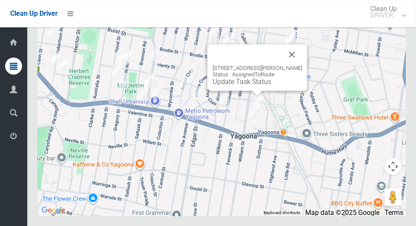
click at [258, 85] on link "Update Task Status" at bounding box center [242, 81] width 59 height 8
click at [258, 91] on div "2 Petty Avenue, YAGOONA NSW 2199 Status : AssignedToRoute Update Task Status" at bounding box center [258, 67] width 100 height 46
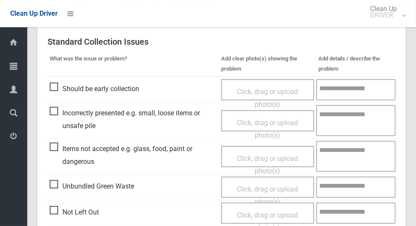
scroll to position [196, 0]
click at [52, 89] on span "Should be early collection" at bounding box center [95, 89] width 90 height 13
click at [269, 90] on span "Click, drag or upload photo(s)" at bounding box center [267, 98] width 61 height 21
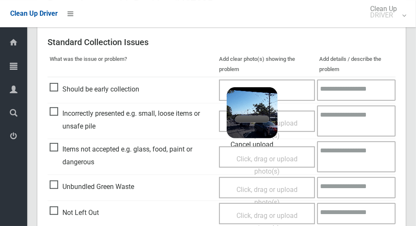
click at [357, 90] on textarea at bounding box center [356, 89] width 79 height 21
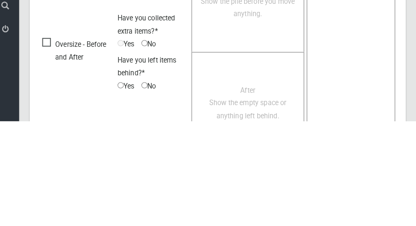
scroll to position [572, 0]
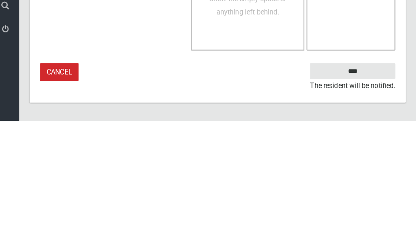
type textarea "*******"
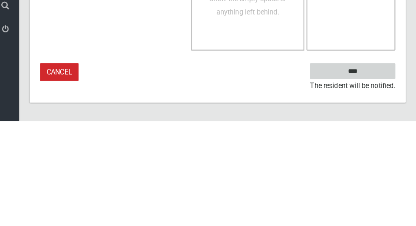
click at [373, 176] on input "****" at bounding box center [354, 177] width 84 height 16
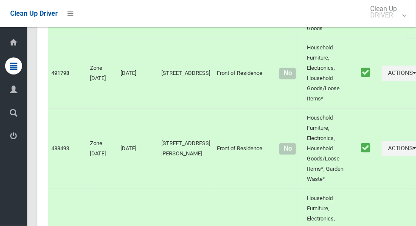
scroll to position [6629, 0]
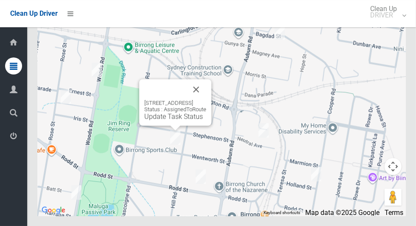
click at [207, 99] on button "Close" at bounding box center [196, 89] width 20 height 20
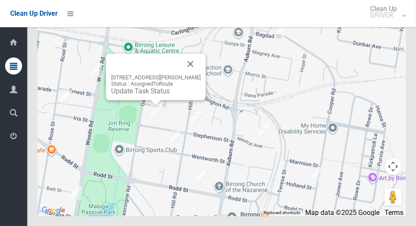
click at [198, 74] on button "Close" at bounding box center [191, 64] width 20 height 20
click at [154, 100] on div "38 Stephenson Street, BIRRONG NSW 2143 Status : AssignedToRoute Update Task Sta…" at bounding box center [156, 77] width 100 height 46
click at [158, 95] on link "Update Task Status" at bounding box center [140, 91] width 59 height 8
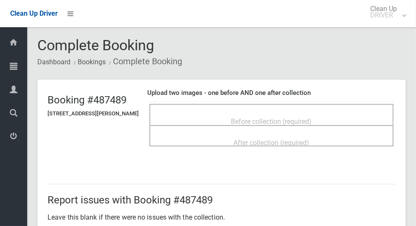
click at [287, 117] on span "Before collection (required)" at bounding box center [272, 121] width 81 height 8
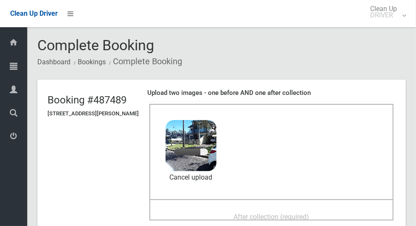
click at [225, 216] on div "After collection (required)" at bounding box center [272, 216] width 226 height 16
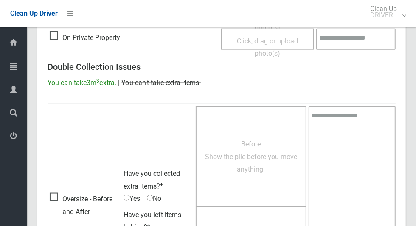
scroll to position [695, 0]
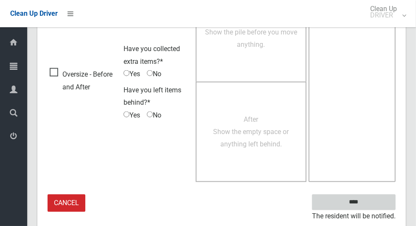
click at [369, 205] on input "****" at bounding box center [354, 202] width 84 height 16
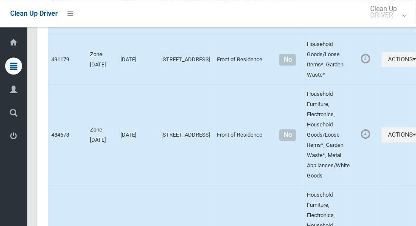
scroll to position [1618, 0]
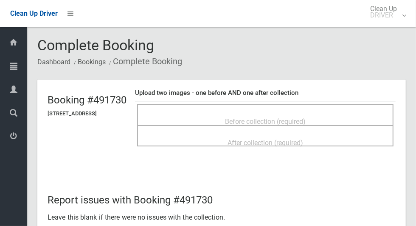
click at [306, 117] on span "Before collection (required)" at bounding box center [265, 121] width 81 height 8
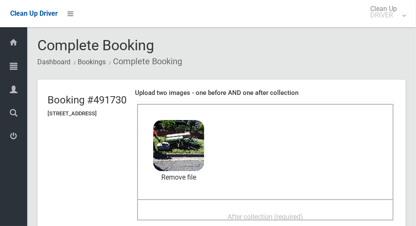
click at [302, 212] on span "After collection (required)" at bounding box center [266, 216] width 76 height 8
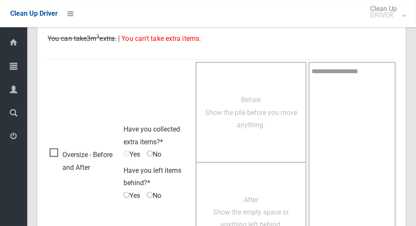
scroll to position [695, 0]
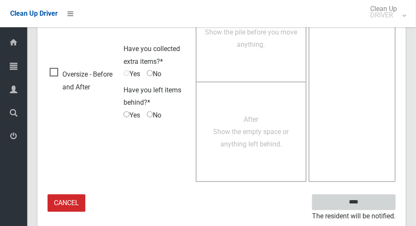
click at [371, 201] on input "****" at bounding box center [354, 202] width 84 height 16
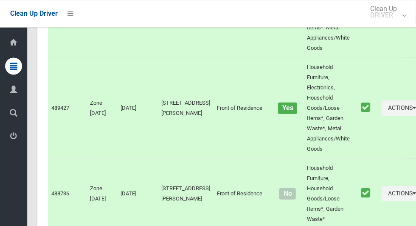
scroll to position [2024, 0]
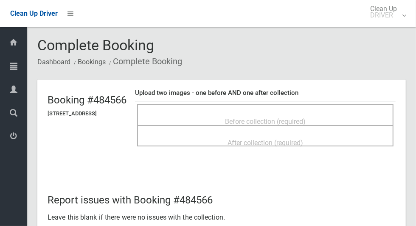
click at [338, 113] on div "Before collection (required)" at bounding box center [266, 121] width 238 height 16
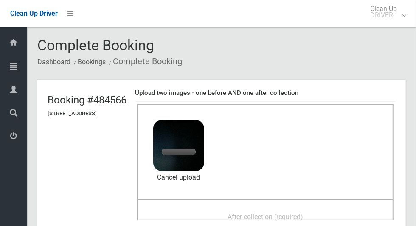
click at [288, 214] on span "After collection (required)" at bounding box center [266, 216] width 76 height 8
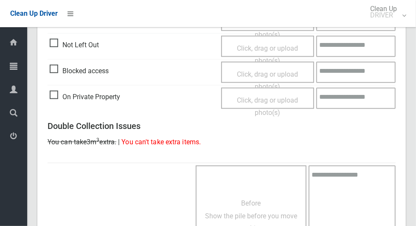
scroll to position [695, 0]
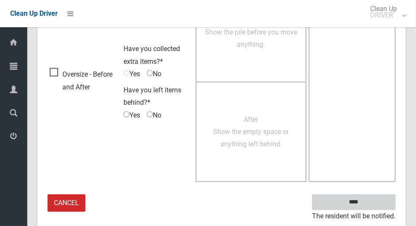
click at [376, 198] on input "****" at bounding box center [354, 202] width 84 height 16
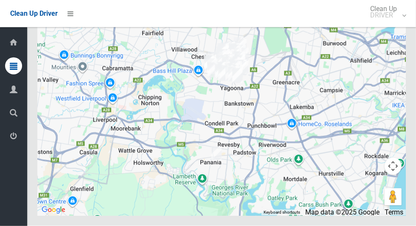
scroll to position [6577, 0]
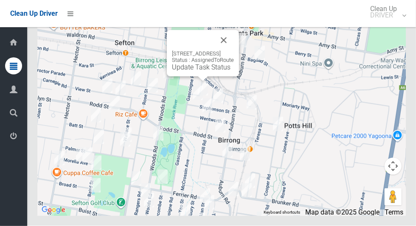
click at [208, 71] on link "Update Task Status" at bounding box center [201, 67] width 59 height 8
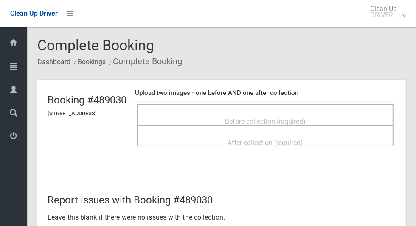
click at [302, 117] on span "Before collection (required)" at bounding box center [265, 121] width 81 height 8
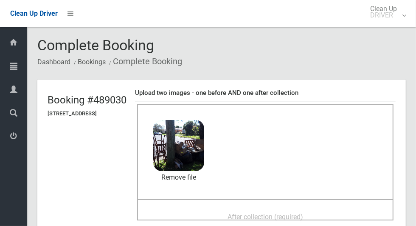
click at [291, 212] on span "After collection (required)" at bounding box center [266, 216] width 76 height 8
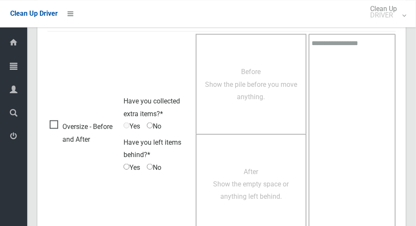
scroll to position [695, 0]
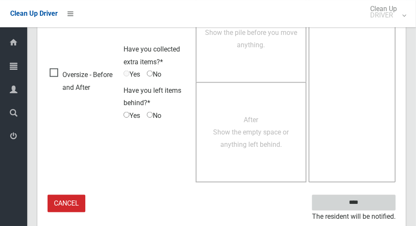
click at [366, 207] on input "****" at bounding box center [354, 202] width 84 height 16
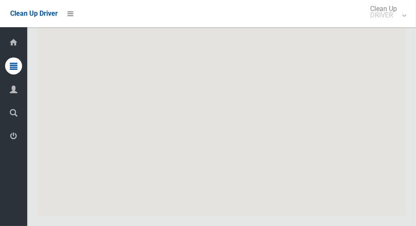
scroll to position [6629, 0]
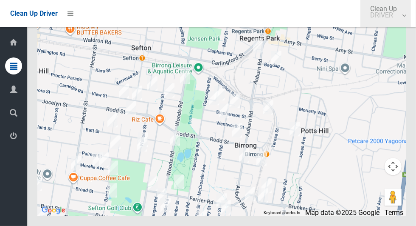
click at [393, 18] on small "DRIVER" at bounding box center [384, 15] width 27 height 6
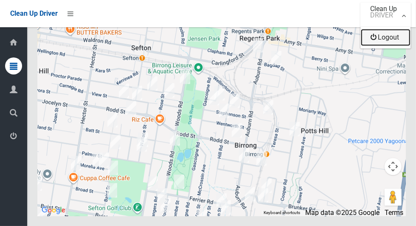
click at [393, 38] on link "Logout" at bounding box center [386, 37] width 50 height 17
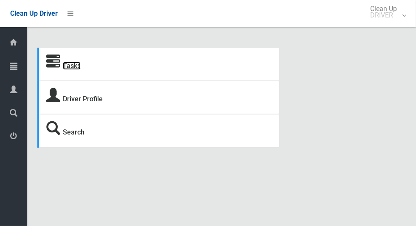
click at [76, 70] on link "Tasks" at bounding box center [72, 66] width 18 height 8
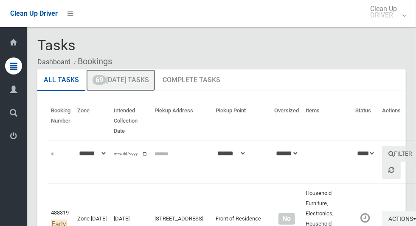
click at [148, 83] on link "69 Today's Tasks" at bounding box center [120, 80] width 69 height 22
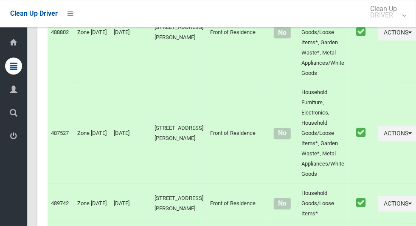
scroll to position [6035, 0]
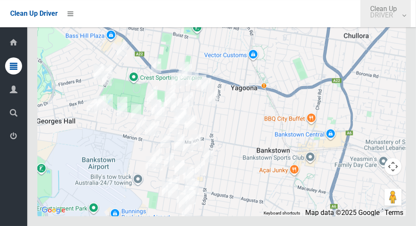
click at [387, 17] on small "DRIVER" at bounding box center [384, 15] width 27 height 6
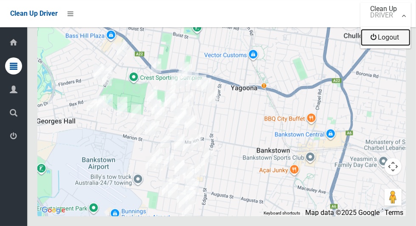
click at [387, 40] on link "Logout" at bounding box center [386, 37] width 50 height 17
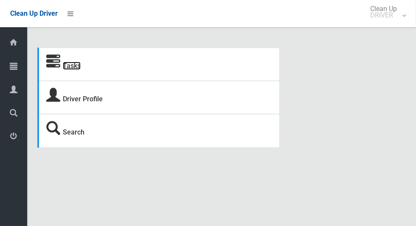
click at [74, 68] on link "Tasks" at bounding box center [72, 66] width 18 height 8
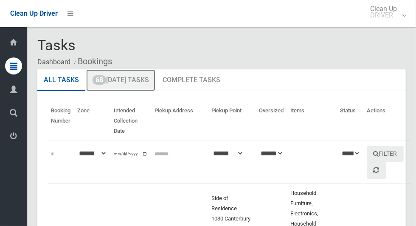
click at [143, 77] on link "68 Today's Tasks" at bounding box center [120, 80] width 69 height 22
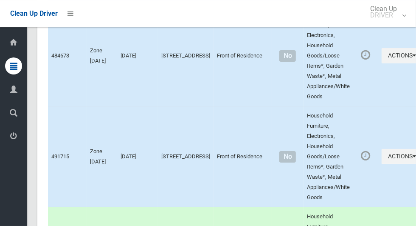
scroll to position [1706, 0]
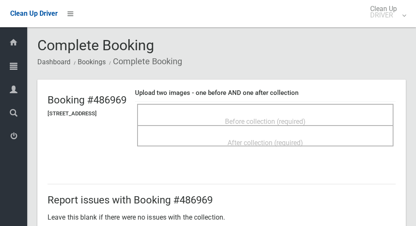
click at [277, 117] on span "Before collection (required)" at bounding box center [265, 121] width 81 height 8
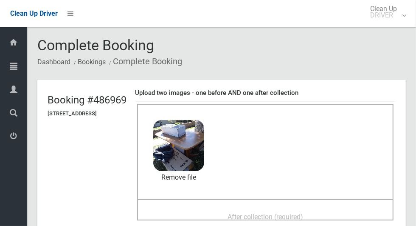
click at [301, 212] on span "After collection (required)" at bounding box center [266, 216] width 76 height 8
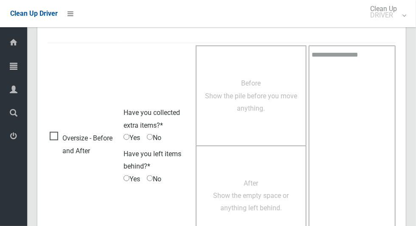
scroll to position [695, 0]
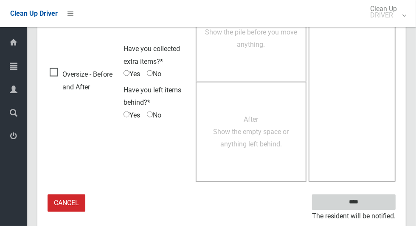
click at [361, 197] on input "****" at bounding box center [354, 202] width 84 height 16
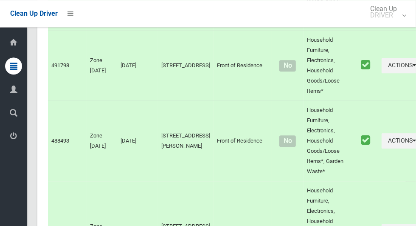
scroll to position [6629, 0]
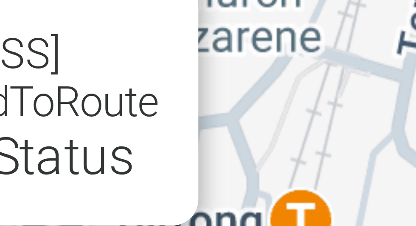
click at [207, 101] on button "Close" at bounding box center [197, 90] width 20 height 20
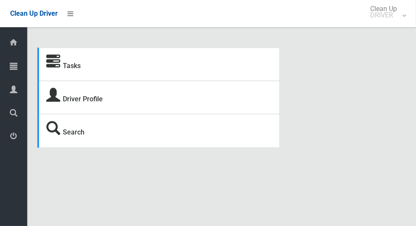
click at [70, 76] on div "Tasks" at bounding box center [158, 64] width 243 height 33
click at [72, 70] on link "Tasks" at bounding box center [72, 66] width 18 height 8
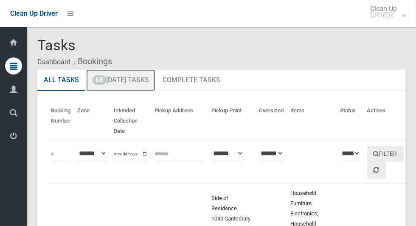
click at [137, 81] on link "68 Today's Tasks" at bounding box center [120, 80] width 69 height 22
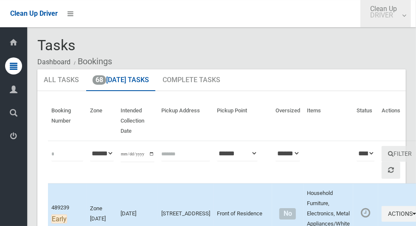
click at [393, 16] on small "DRIVER" at bounding box center [384, 15] width 27 height 6
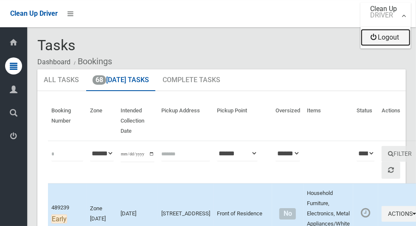
click at [398, 42] on link "Logout" at bounding box center [386, 37] width 50 height 17
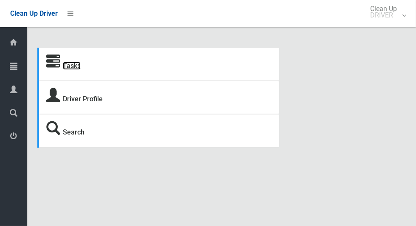
click at [68, 68] on link "Tasks" at bounding box center [72, 66] width 18 height 8
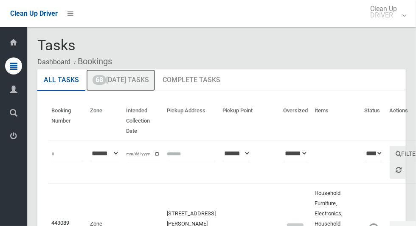
click at [102, 83] on span "68" at bounding box center [100, 79] width 14 height 9
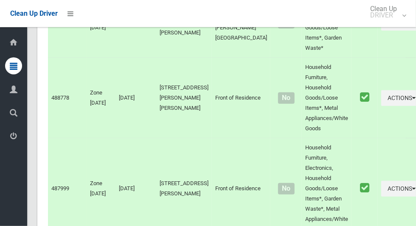
scroll to position [5793, 0]
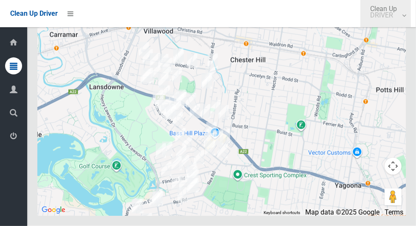
click at [393, 16] on small "DRIVER" at bounding box center [384, 15] width 27 height 6
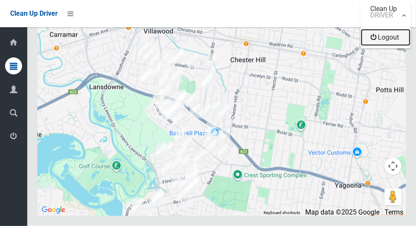
click at [391, 42] on link "Logout" at bounding box center [386, 37] width 50 height 17
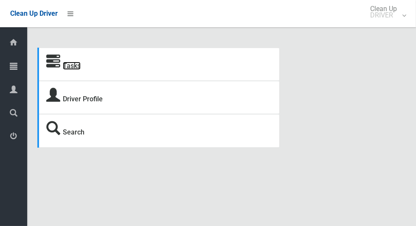
click at [74, 70] on link "Tasks" at bounding box center [72, 66] width 18 height 8
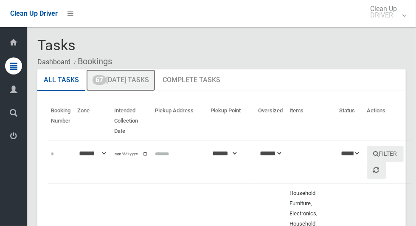
click at [112, 84] on link "67 [DATE] Tasks" at bounding box center [120, 80] width 69 height 22
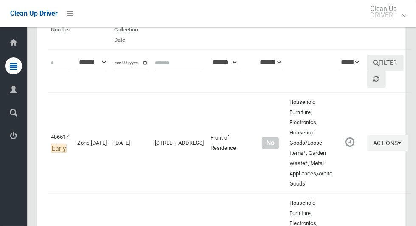
scroll to position [93, 0]
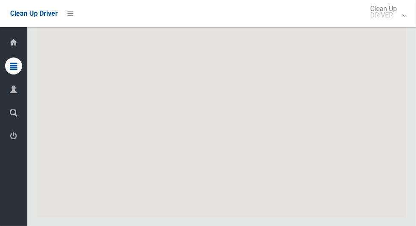
scroll to position [5814, 0]
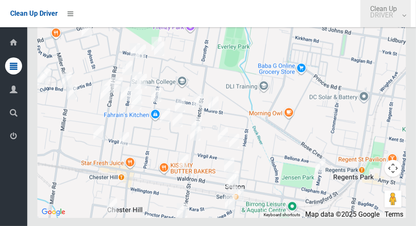
click at [390, 15] on small "DRIVER" at bounding box center [384, 15] width 27 height 6
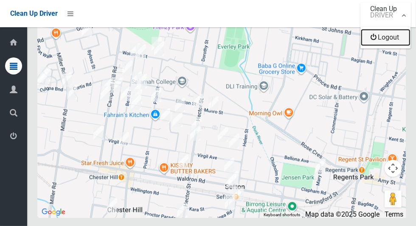
click at [384, 41] on link "Logout" at bounding box center [386, 37] width 50 height 17
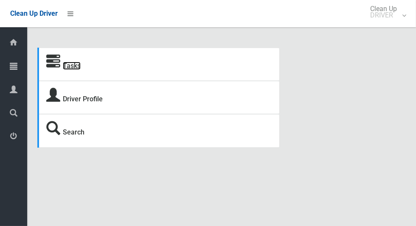
click at [65, 70] on link "Tasks" at bounding box center [72, 66] width 18 height 8
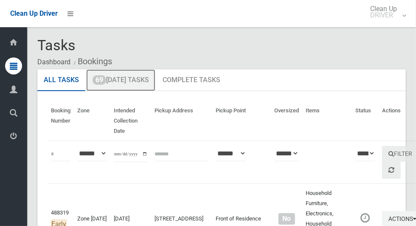
click at [102, 84] on span "69" at bounding box center [100, 79] width 14 height 9
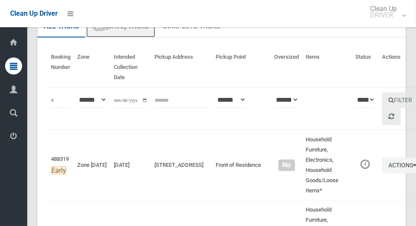
scroll to position [54, 0]
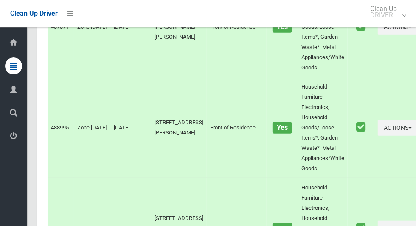
scroll to position [6035, 0]
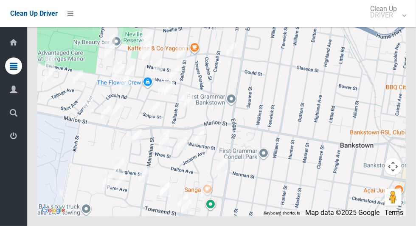
click at [69, 143] on div at bounding box center [221, 109] width 369 height 212
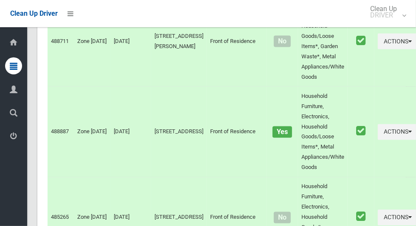
scroll to position [0, 0]
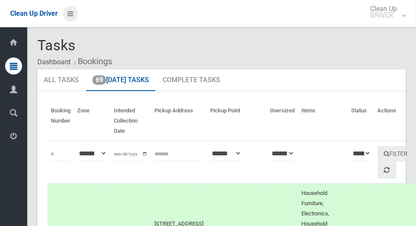
click at [74, 17] on icon at bounding box center [71, 13] width 6 height 14
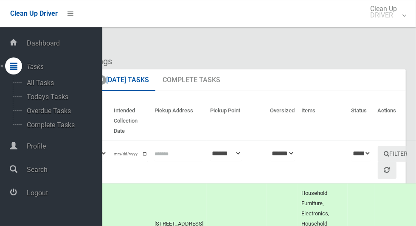
click at [35, 149] on span "Profile" at bounding box center [63, 146] width 78 height 8
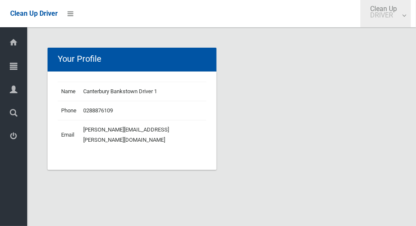
click at [386, 18] on small "DRIVER" at bounding box center [384, 15] width 27 height 6
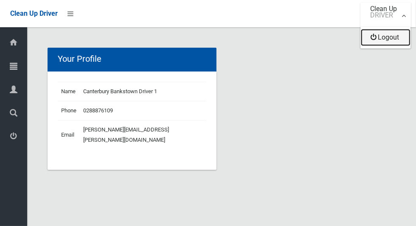
click at [395, 42] on link "Logout" at bounding box center [386, 37] width 50 height 17
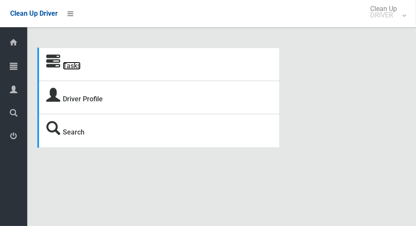
click at [71, 69] on link "Tasks" at bounding box center [72, 66] width 18 height 8
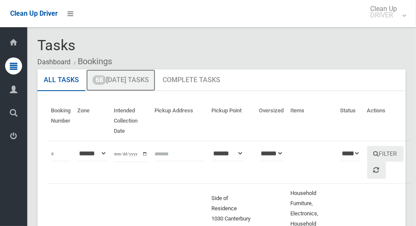
click at [148, 79] on link "68 Today's Tasks" at bounding box center [120, 80] width 69 height 22
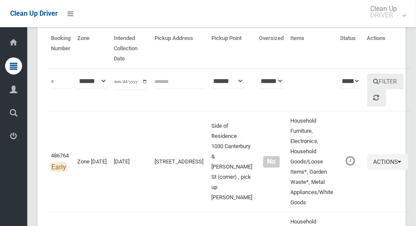
scroll to position [74, 0]
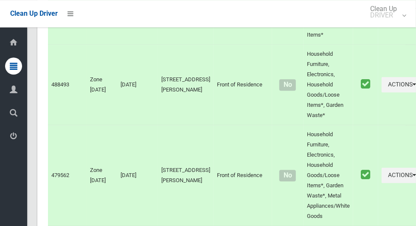
scroll to position [6629, 0]
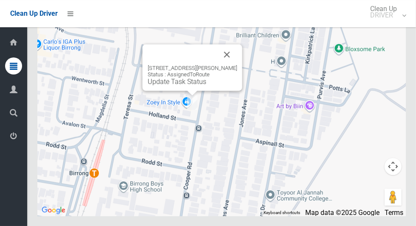
click at [195, 85] on link "Update Task Status" at bounding box center [177, 81] width 59 height 8
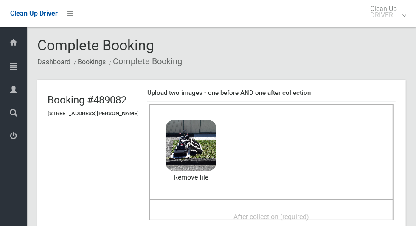
click at [291, 212] on span "After collection (required)" at bounding box center [272, 216] width 76 height 8
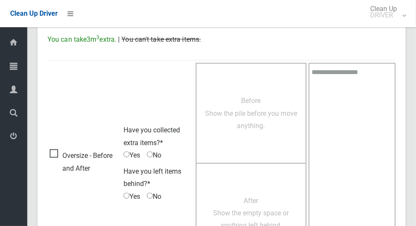
scroll to position [695, 0]
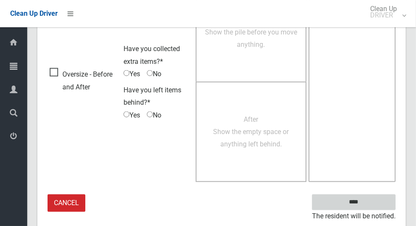
click at [369, 207] on input "****" at bounding box center [354, 202] width 84 height 16
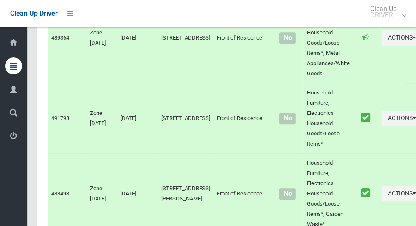
scroll to position [6629, 0]
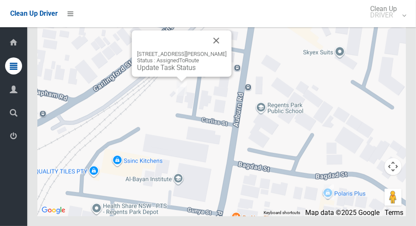
click at [227, 51] on button "Close" at bounding box center [217, 40] width 20 height 20
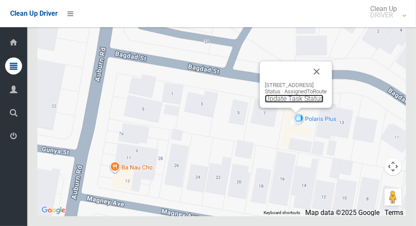
click at [288, 102] on link "Update Task Status" at bounding box center [294, 98] width 59 height 8
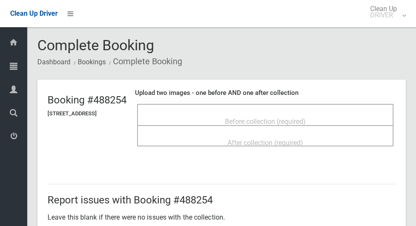
click at [292, 117] on span "Before collection (required)" at bounding box center [265, 121] width 81 height 8
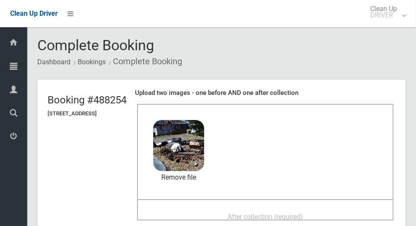
click at [303, 213] on span "After collection (required)" at bounding box center [266, 216] width 76 height 8
click at [268, 213] on span "After collection (required)" at bounding box center [266, 216] width 76 height 8
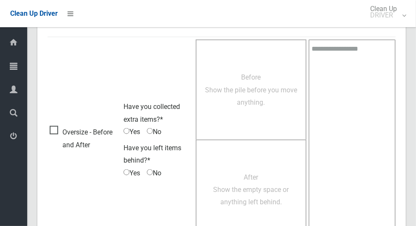
scroll to position [695, 0]
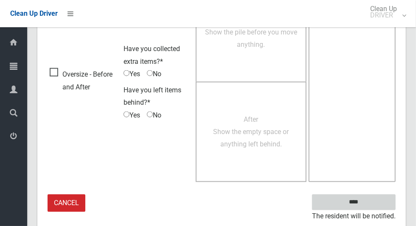
click at [369, 207] on input "****" at bounding box center [354, 202] width 84 height 16
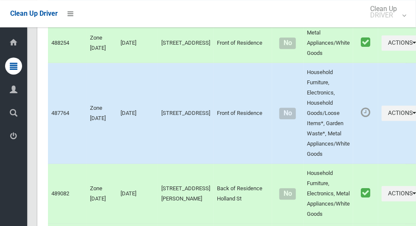
scroll to position [1168, 0]
click at [354, 11] on link "Complete Booking" at bounding box center [371, 2] width 101 height 17
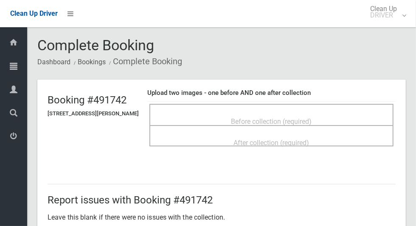
click at [287, 117] on span "Before collection (required)" at bounding box center [272, 121] width 81 height 8
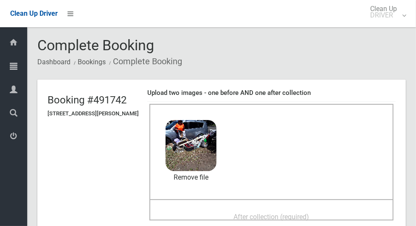
click at [309, 215] on span "After collection (required)" at bounding box center [272, 216] width 76 height 8
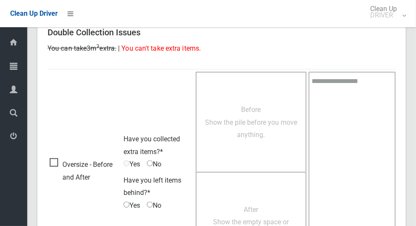
scroll to position [695, 0]
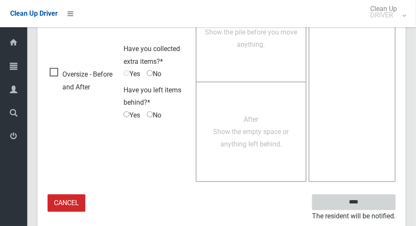
click at [369, 206] on input "****" at bounding box center [354, 202] width 84 height 16
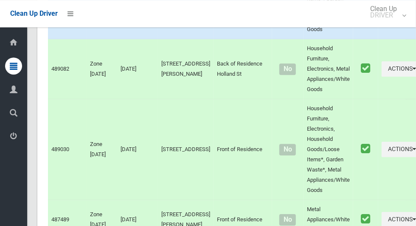
scroll to position [1293, 0]
click at [354, 15] on link "Complete Booking" at bounding box center [371, 6] width 101 height 17
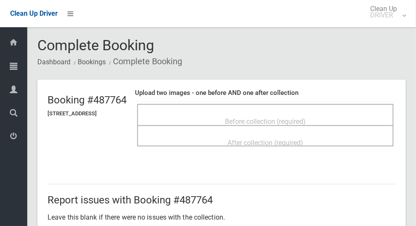
click at [306, 117] on span "Before collection (required)" at bounding box center [265, 121] width 81 height 8
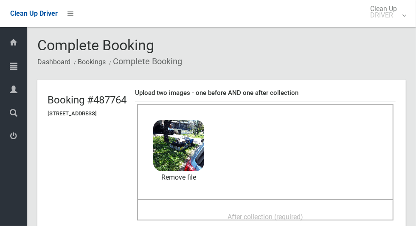
click at [303, 215] on span "After collection (required)" at bounding box center [266, 216] width 76 height 8
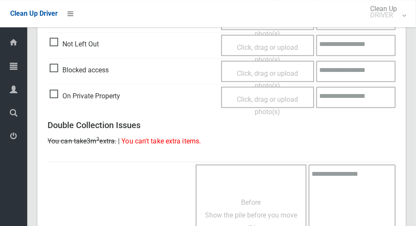
scroll to position [695, 0]
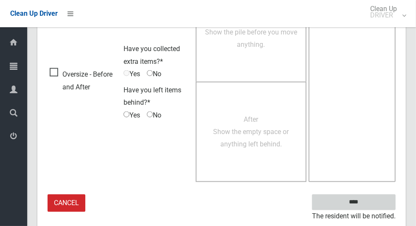
click at [369, 207] on input "****" at bounding box center [354, 202] width 84 height 16
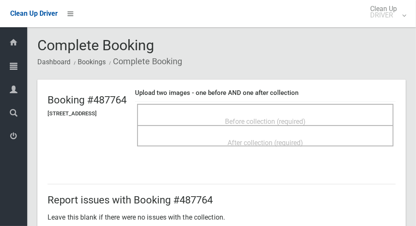
click at [332, 119] on div "Before collection (required)" at bounding box center [266, 121] width 238 height 16
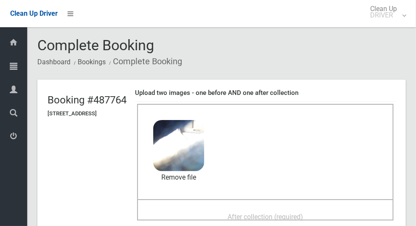
click at [297, 212] on span "After collection (required)" at bounding box center [266, 216] width 76 height 8
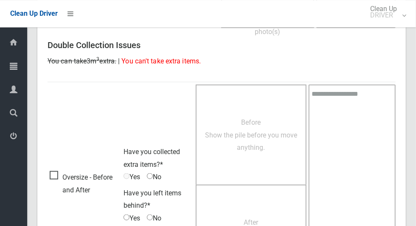
scroll to position [695, 0]
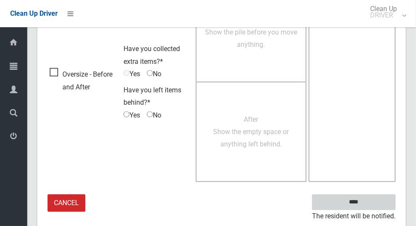
click at [358, 201] on input "****" at bounding box center [354, 202] width 84 height 16
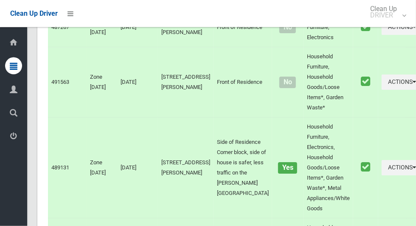
scroll to position [6629, 0]
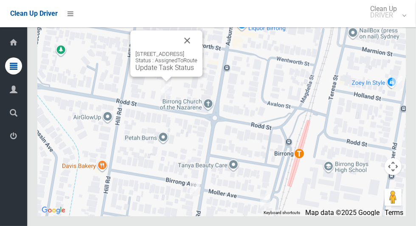
click at [171, 71] on link "Update Task Status" at bounding box center [165, 67] width 59 height 8
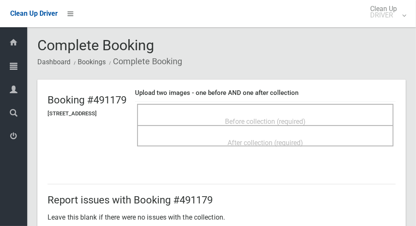
click at [329, 117] on div "Before collection (required)" at bounding box center [266, 121] width 238 height 16
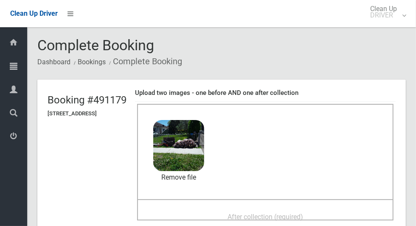
click at [298, 212] on span "After collection (required)" at bounding box center [266, 216] width 76 height 8
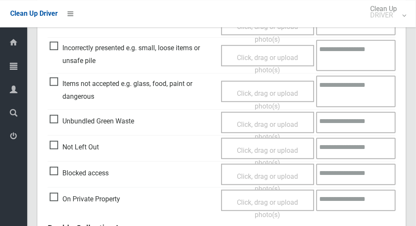
scroll to position [695, 0]
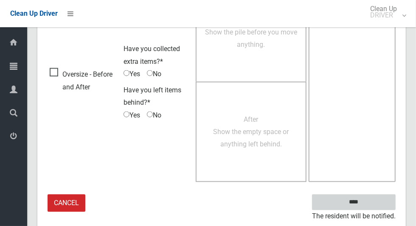
click at [361, 202] on input "****" at bounding box center [354, 202] width 84 height 16
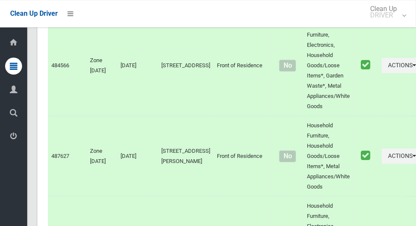
scroll to position [1889, 0]
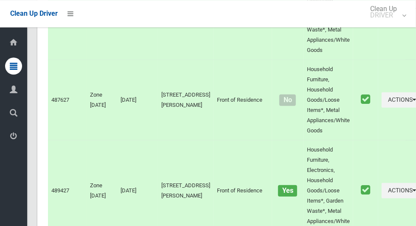
scroll to position [1947, 0]
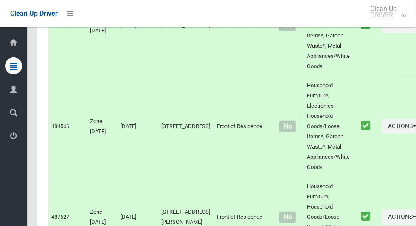
scroll to position [1828, 0]
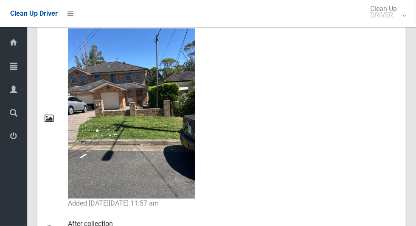
scroll to position [654, 0]
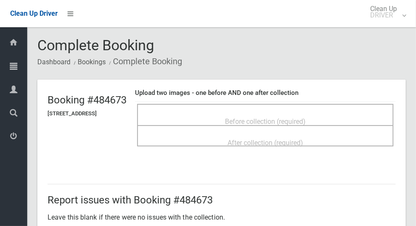
click at [342, 116] on div "Before collection (required)" at bounding box center [266, 121] width 238 height 16
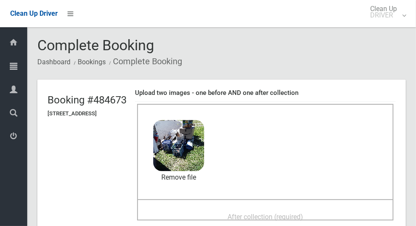
click at [280, 212] on span "After collection (required)" at bounding box center [266, 216] width 76 height 8
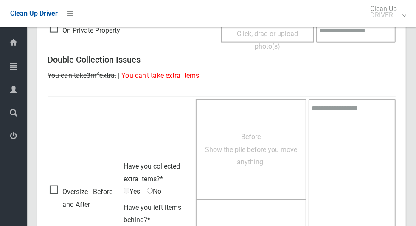
scroll to position [695, 0]
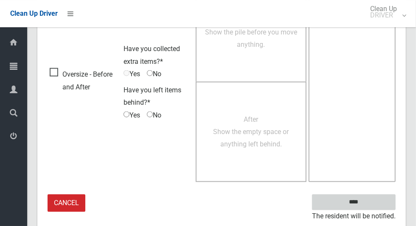
click at [355, 201] on input "****" at bounding box center [354, 202] width 84 height 16
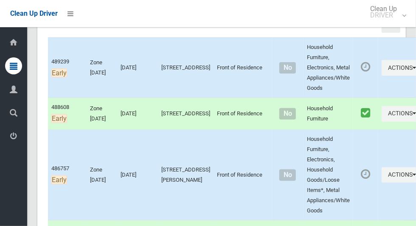
scroll to position [144, 0]
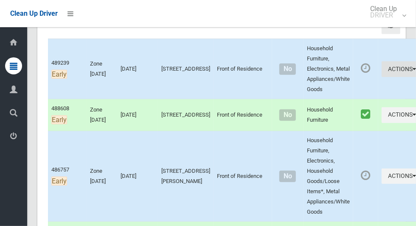
click at [382, 73] on button "Actions" at bounding box center [402, 69] width 41 height 16
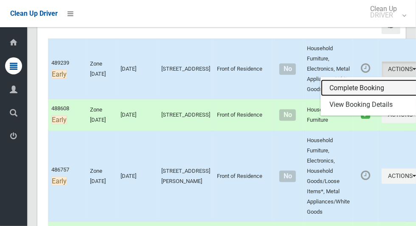
click at [349, 93] on link "Complete Booking" at bounding box center [371, 87] width 101 height 17
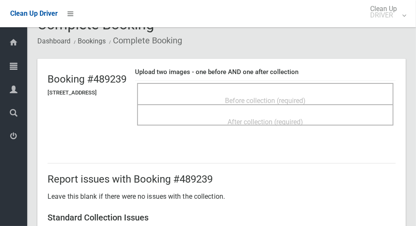
scroll to position [20, 0]
click at [297, 97] on span "Before collection (required)" at bounding box center [265, 101] width 81 height 8
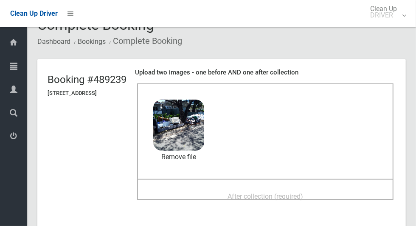
click at [322, 195] on div "After collection (required)" at bounding box center [266, 196] width 238 height 16
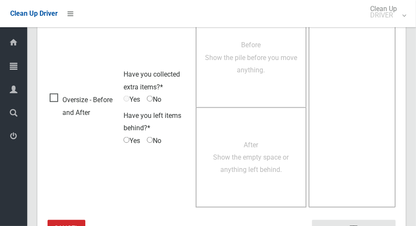
scroll to position [695, 0]
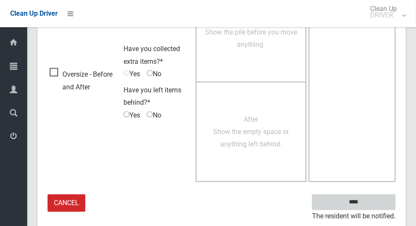
click at [372, 196] on input "****" at bounding box center [354, 202] width 84 height 16
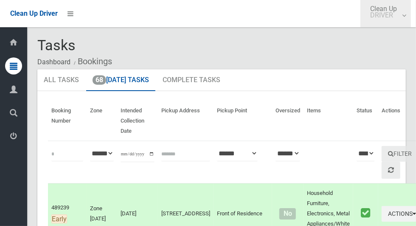
click at [393, 12] on small "DRIVER" at bounding box center [384, 15] width 27 height 6
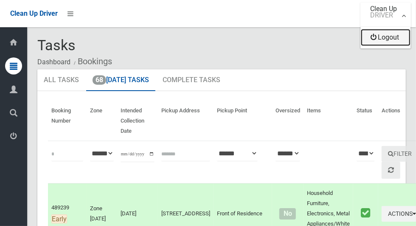
click at [396, 42] on link "Logout" at bounding box center [386, 37] width 50 height 17
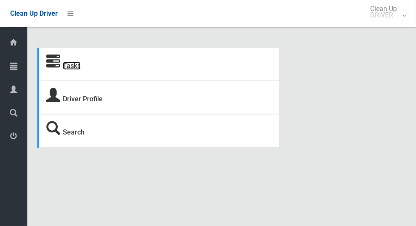
click at [67, 66] on link "Tasks" at bounding box center [72, 66] width 18 height 8
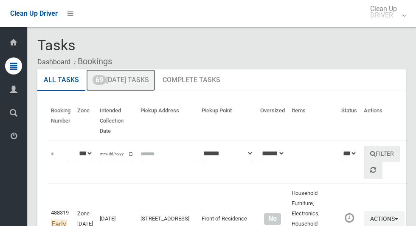
click at [101, 84] on span "69" at bounding box center [100, 79] width 14 height 9
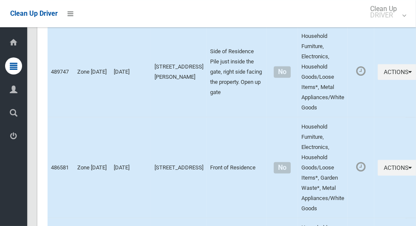
scroll to position [6035, 0]
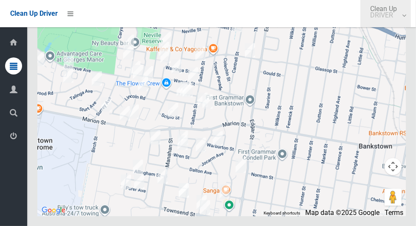
click at [392, 15] on small "DRIVER" at bounding box center [384, 15] width 27 height 6
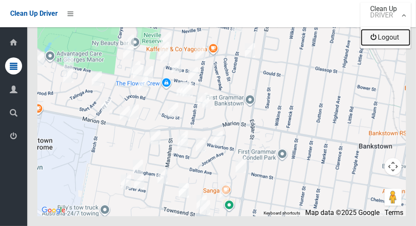
click at [389, 36] on link "Logout" at bounding box center [386, 37] width 50 height 17
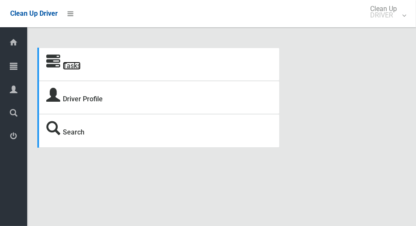
click at [71, 68] on link "Tasks" at bounding box center [72, 66] width 18 height 8
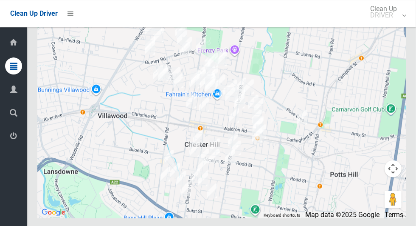
scroll to position [5809, 0]
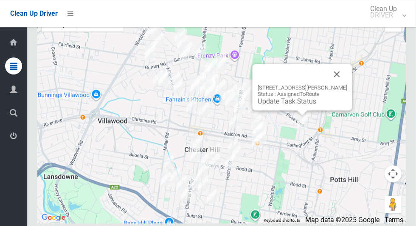
click at [347, 84] on button "Close" at bounding box center [337, 74] width 20 height 20
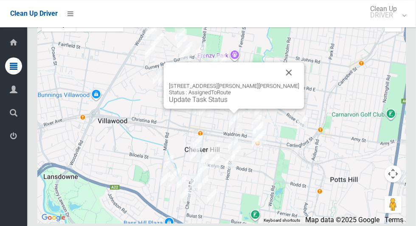
click at [289, 82] on button "Close" at bounding box center [289, 72] width 20 height 20
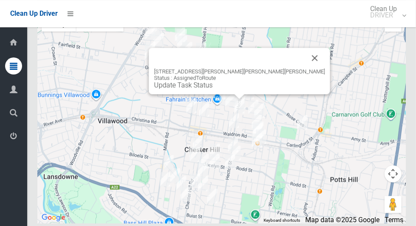
click at [305, 68] on button "Close" at bounding box center [315, 58] width 20 height 20
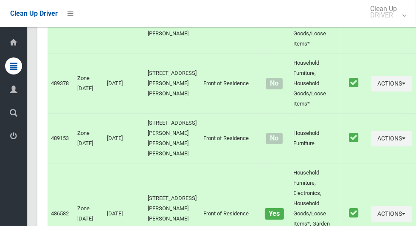
scroll to position [4729, 0]
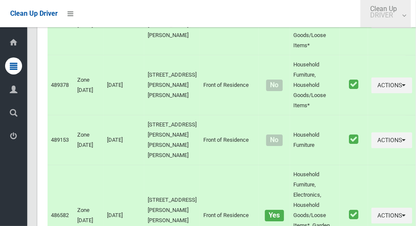
click at [391, 17] on small "DRIVER" at bounding box center [384, 15] width 27 height 6
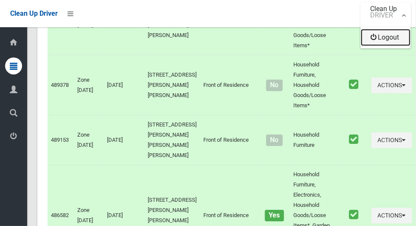
click at [387, 40] on link "Logout" at bounding box center [386, 37] width 50 height 17
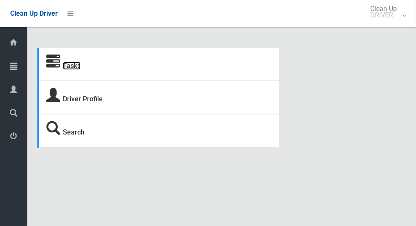
click at [69, 69] on link "Tasks" at bounding box center [72, 66] width 18 height 8
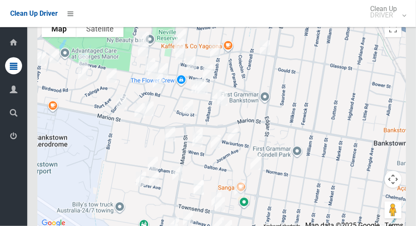
scroll to position [6013, 0]
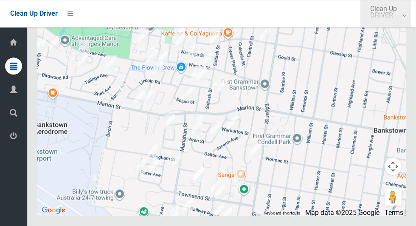
click at [391, 11] on span "Clean Up DRIVER" at bounding box center [386, 12] width 40 height 13
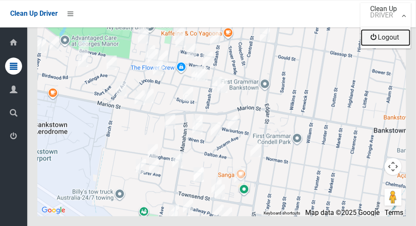
click at [387, 41] on link "Logout" at bounding box center [386, 37] width 50 height 17
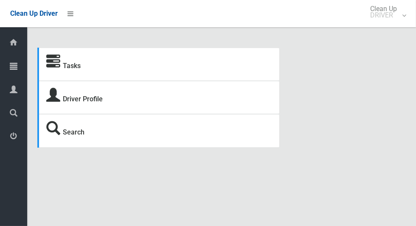
click at [63, 71] on strong "Tasks" at bounding box center [63, 65] width 34 height 12
click at [68, 70] on link "Tasks" at bounding box center [72, 66] width 18 height 8
click at [70, 70] on link "Tasks" at bounding box center [72, 66] width 18 height 8
click at [64, 68] on link "Tasks" at bounding box center [72, 66] width 18 height 8
click at [68, 70] on link "Tasks" at bounding box center [72, 66] width 18 height 8
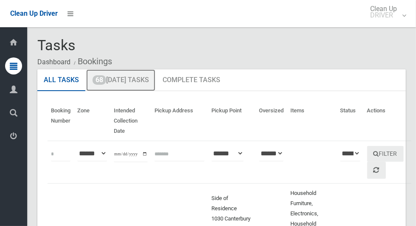
click at [112, 84] on link "68 [DATE] Tasks" at bounding box center [120, 80] width 69 height 22
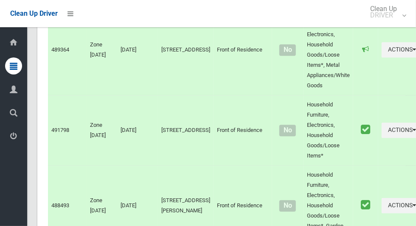
scroll to position [6629, 0]
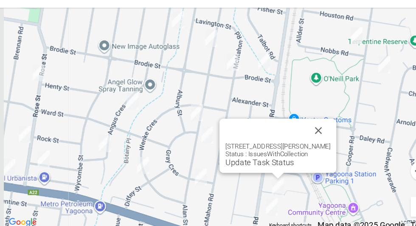
click at [271, 163] on link "Update Task Status" at bounding box center [256, 159] width 59 height 8
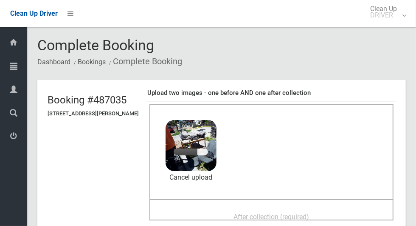
click at [309, 212] on span "After collection (required)" at bounding box center [272, 216] width 76 height 8
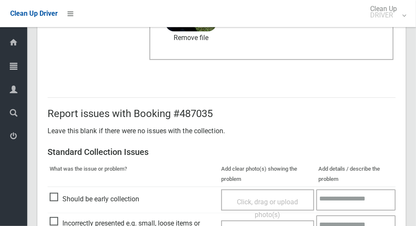
scroll to position [695, 0]
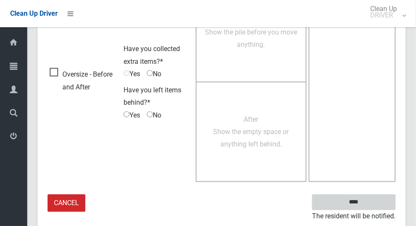
click at [369, 207] on input "****" at bounding box center [354, 202] width 84 height 16
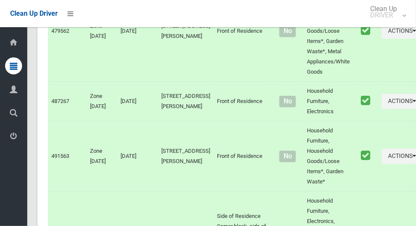
scroll to position [6629, 0]
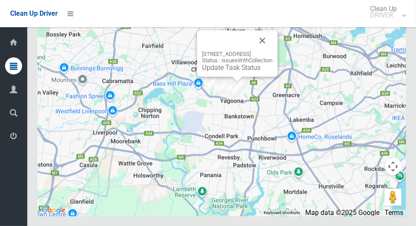
click at [238, 71] on link "Update Task Status" at bounding box center [231, 67] width 59 height 8
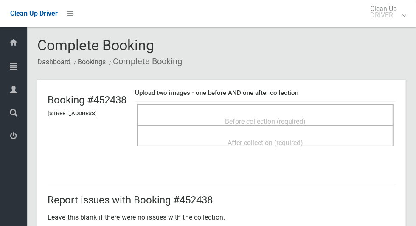
click at [296, 119] on span "Before collection (required)" at bounding box center [265, 121] width 81 height 8
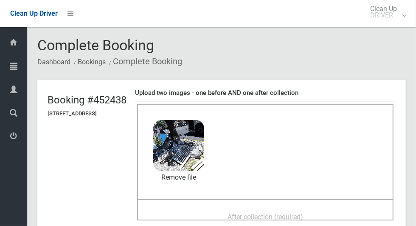
click at [303, 212] on span "After collection (required)" at bounding box center [266, 216] width 76 height 8
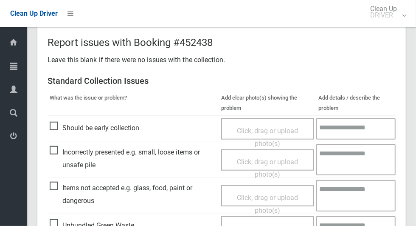
scroll to position [305, 0]
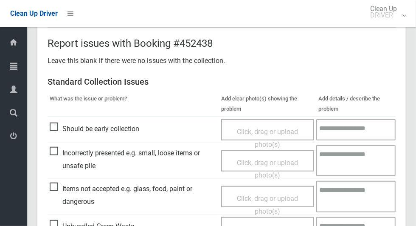
click at [56, 188] on span "Items not accepted e.g. glass, food, paint or dangerous" at bounding box center [133, 194] width 167 height 25
click at [256, 199] on span "Click, drag or upload photo(s)" at bounding box center [267, 204] width 61 height 21
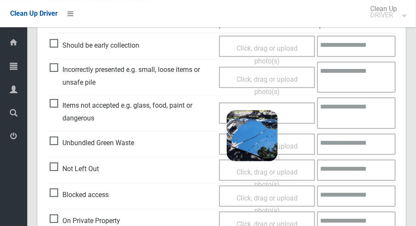
scroll to position [439, 0]
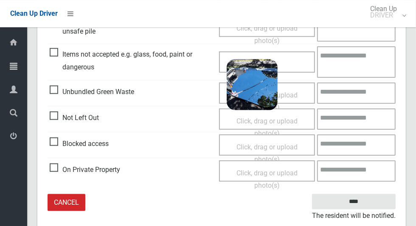
click at [357, 59] on textarea at bounding box center [356, 61] width 79 height 31
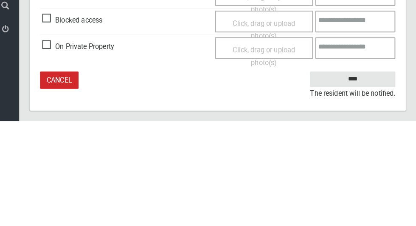
scroll to position [463, 0]
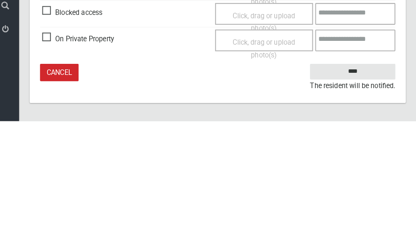
type textarea "*********"
click at [372, 176] on input "****" at bounding box center [354, 178] width 84 height 16
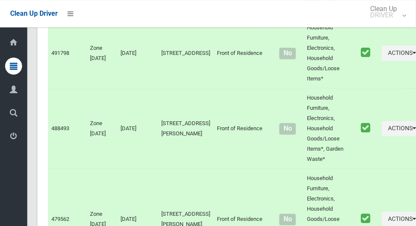
scroll to position [6629, 0]
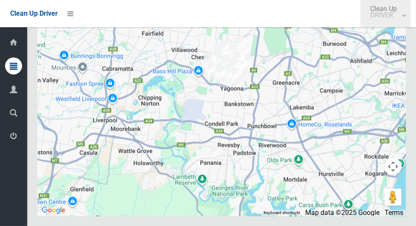
click at [391, 18] on small "DRIVER" at bounding box center [384, 15] width 27 height 6
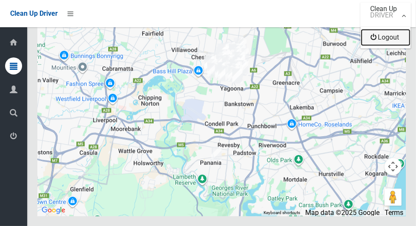
click at [391, 40] on link "Logout" at bounding box center [386, 37] width 50 height 17
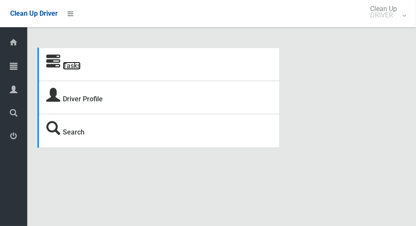
click at [76, 70] on link "Tasks" at bounding box center [72, 66] width 18 height 8
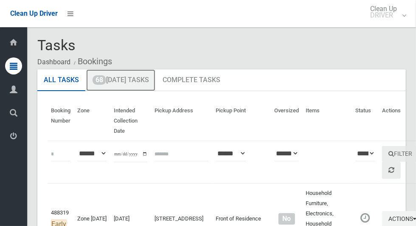
click at [146, 83] on link "68 Today's Tasks" at bounding box center [120, 80] width 69 height 22
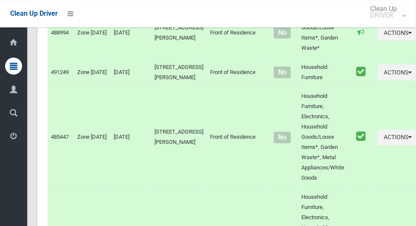
scroll to position [5975, 0]
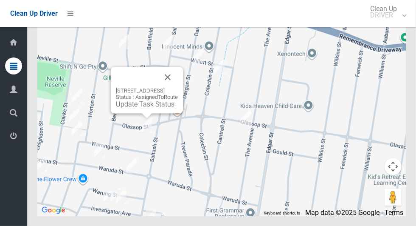
click at [178, 87] on button "Close" at bounding box center [168, 77] width 20 height 20
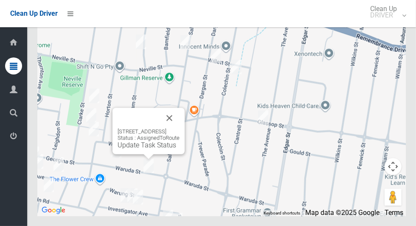
click at [180, 128] on button "Close" at bounding box center [169, 118] width 20 height 20
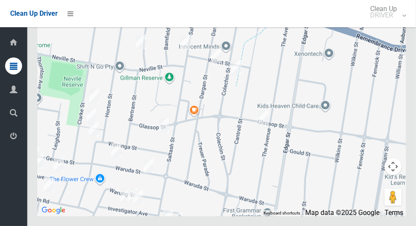
click at [266, 179] on div at bounding box center [221, 109] width 369 height 212
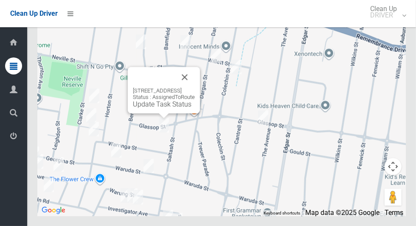
click at [195, 87] on button "Close" at bounding box center [185, 77] width 20 height 20
click at [158, 108] on link "Update Task Status" at bounding box center [162, 104] width 59 height 8
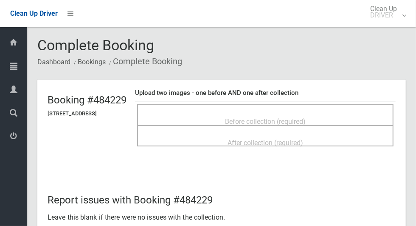
click at [279, 117] on span "Before collection (required)" at bounding box center [265, 121] width 81 height 8
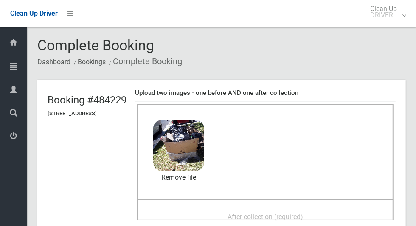
click at [303, 213] on span "After collection (required)" at bounding box center [266, 216] width 76 height 8
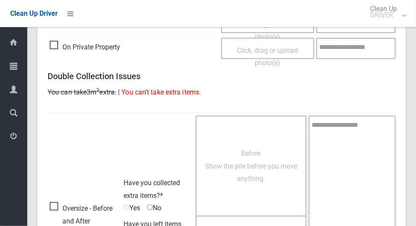
scroll to position [695, 0]
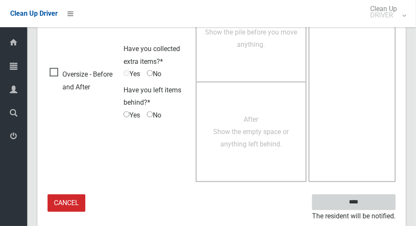
click at [369, 207] on input "****" at bounding box center [354, 202] width 84 height 16
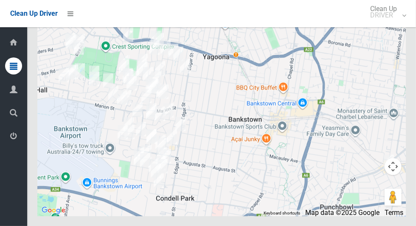
scroll to position [5975, 0]
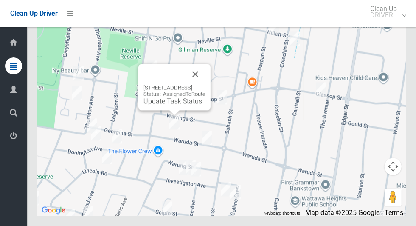
click at [206, 84] on button "Close" at bounding box center [195, 74] width 20 height 20
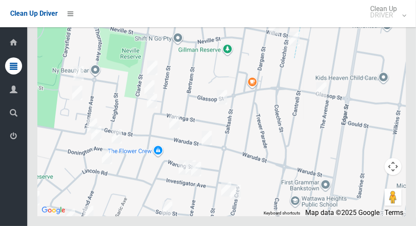
scroll to position [5972, 0]
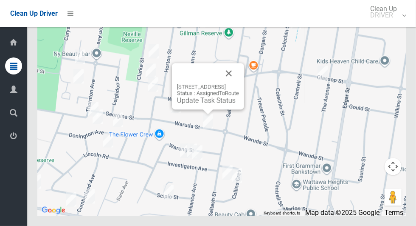
click at [207, 104] on link "Update Task Status" at bounding box center [206, 100] width 59 height 8
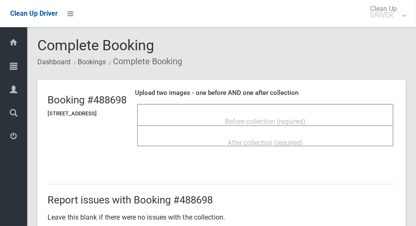
click at [296, 119] on span "Before collection (required)" at bounding box center [265, 121] width 81 height 8
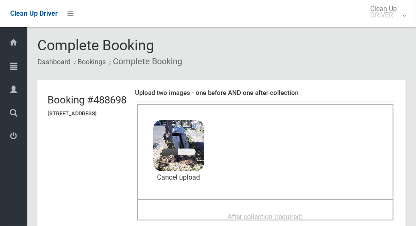
click at [303, 212] on span "After collection (required)" at bounding box center [266, 216] width 76 height 8
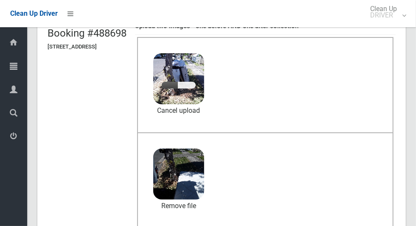
scroll to position [67, 0]
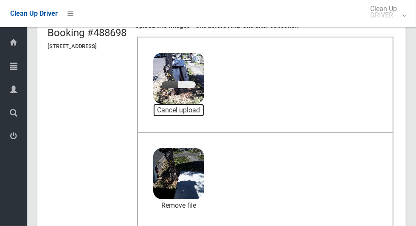
click at [204, 110] on link "Cancel upload" at bounding box center [178, 110] width 51 height 13
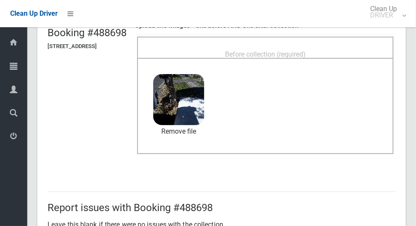
click at [305, 50] on span "Before collection (required)" at bounding box center [265, 54] width 81 height 8
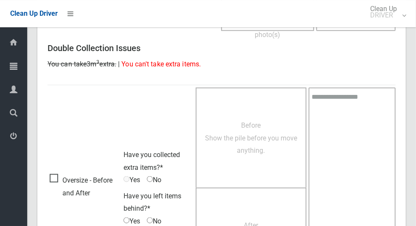
scroll to position [695, 0]
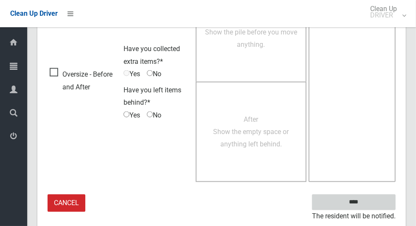
click at [369, 207] on input "****" at bounding box center [354, 202] width 84 height 16
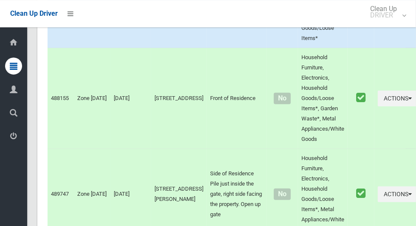
scroll to position [5975, 0]
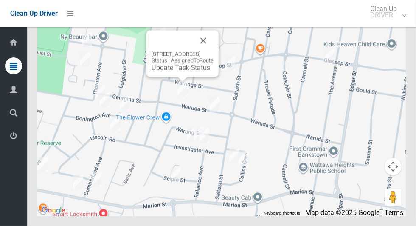
click at [185, 71] on link "Update Task Status" at bounding box center [181, 67] width 59 height 8
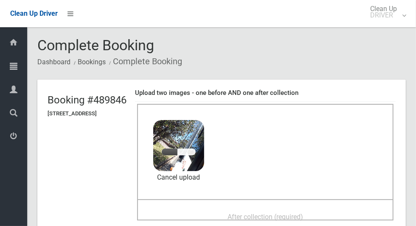
click at [294, 212] on span "After collection (required)" at bounding box center [266, 216] width 76 height 8
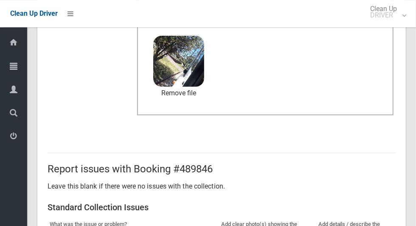
scroll to position [695, 0]
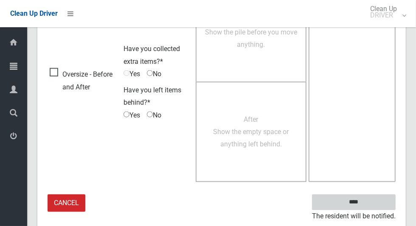
click at [369, 204] on input "****" at bounding box center [354, 202] width 84 height 16
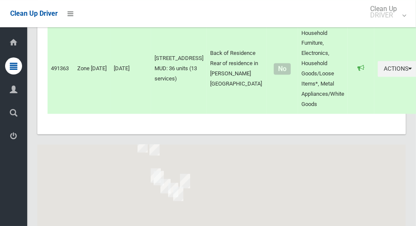
scroll to position [5975, 0]
